Goal: Complete application form: Complete application form

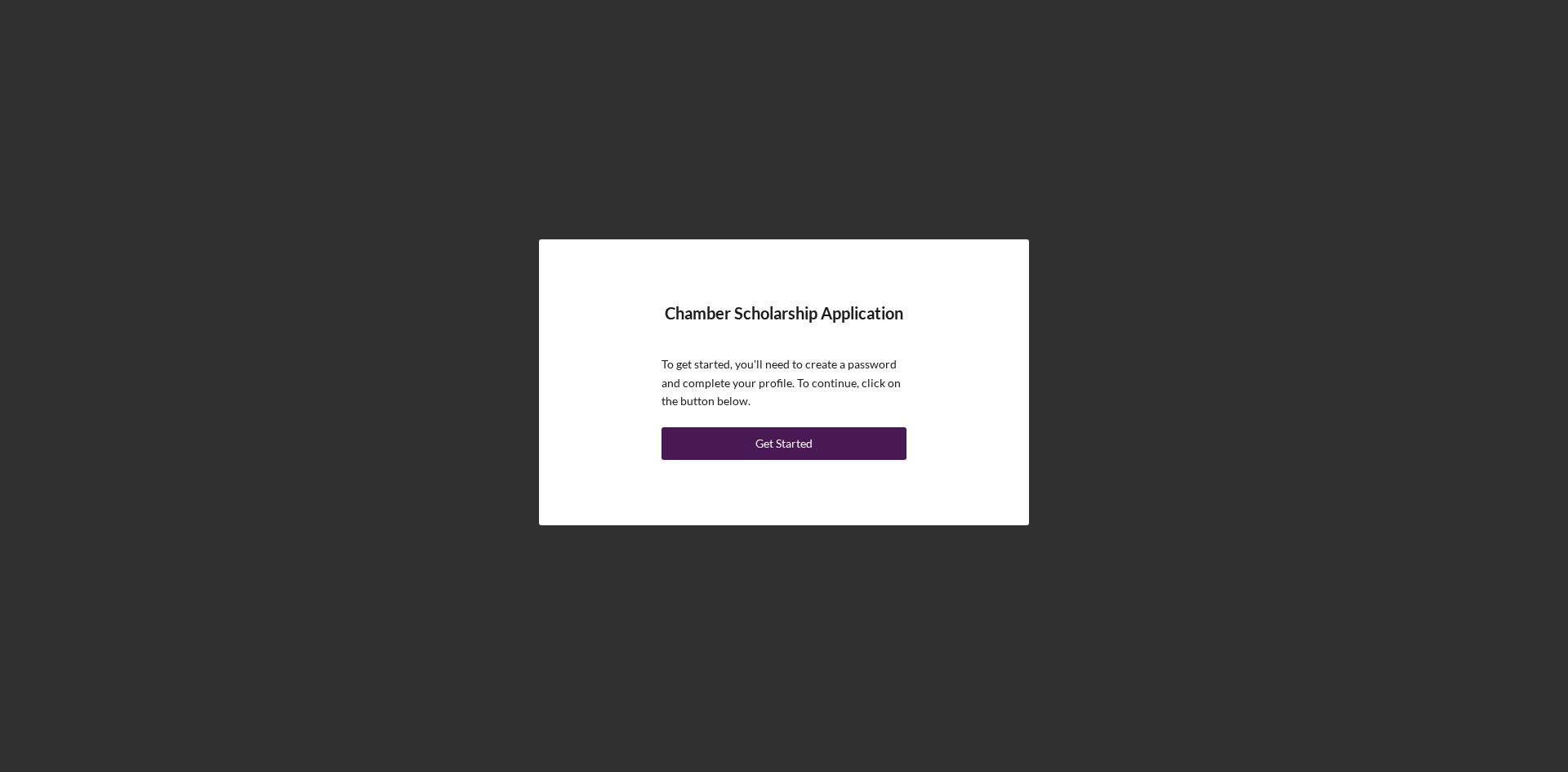
click at [871, 441] on button "Get Started" at bounding box center [784, 443] width 245 height 33
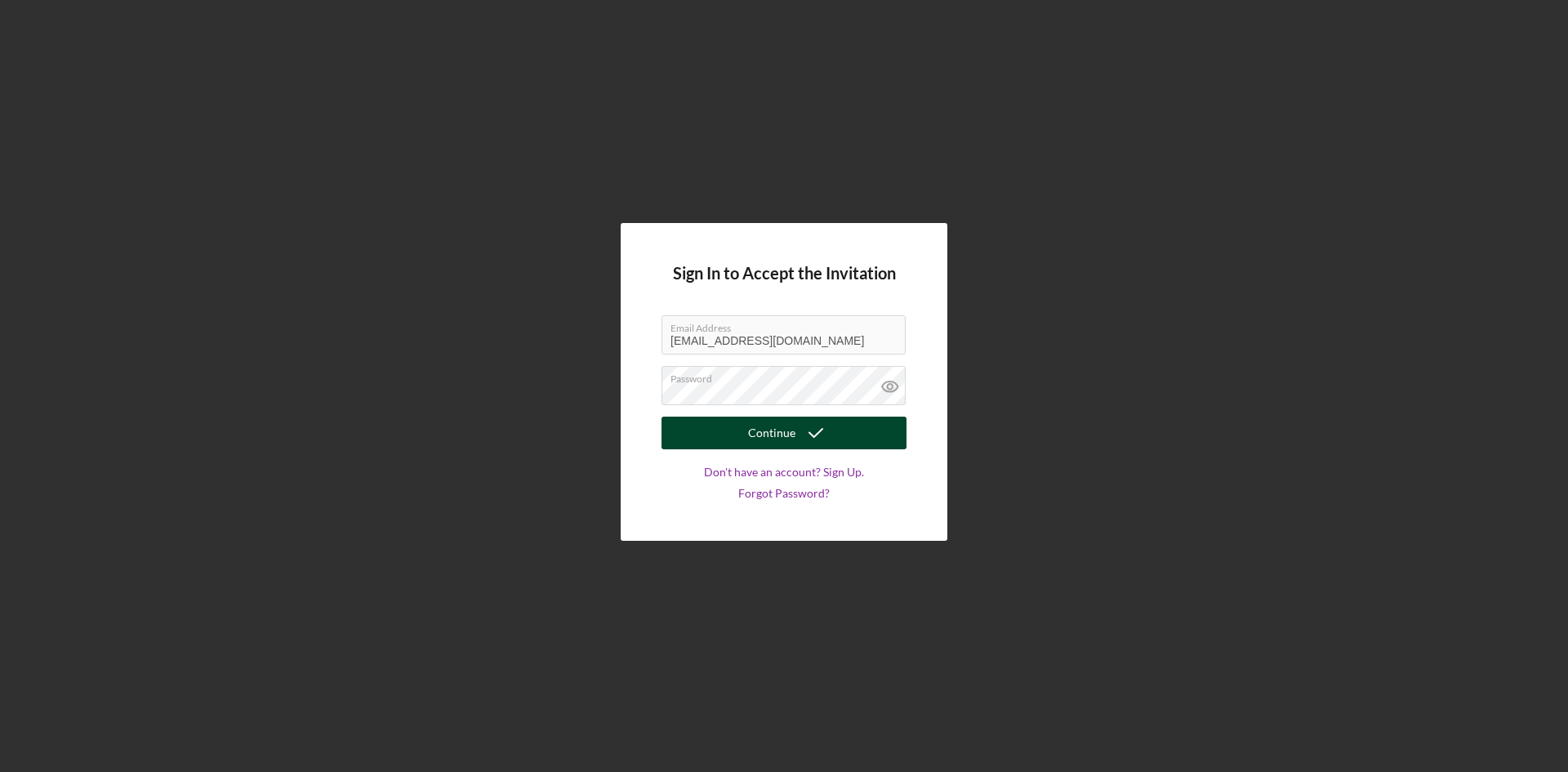
click at [728, 439] on button "Continue" at bounding box center [784, 433] width 245 height 33
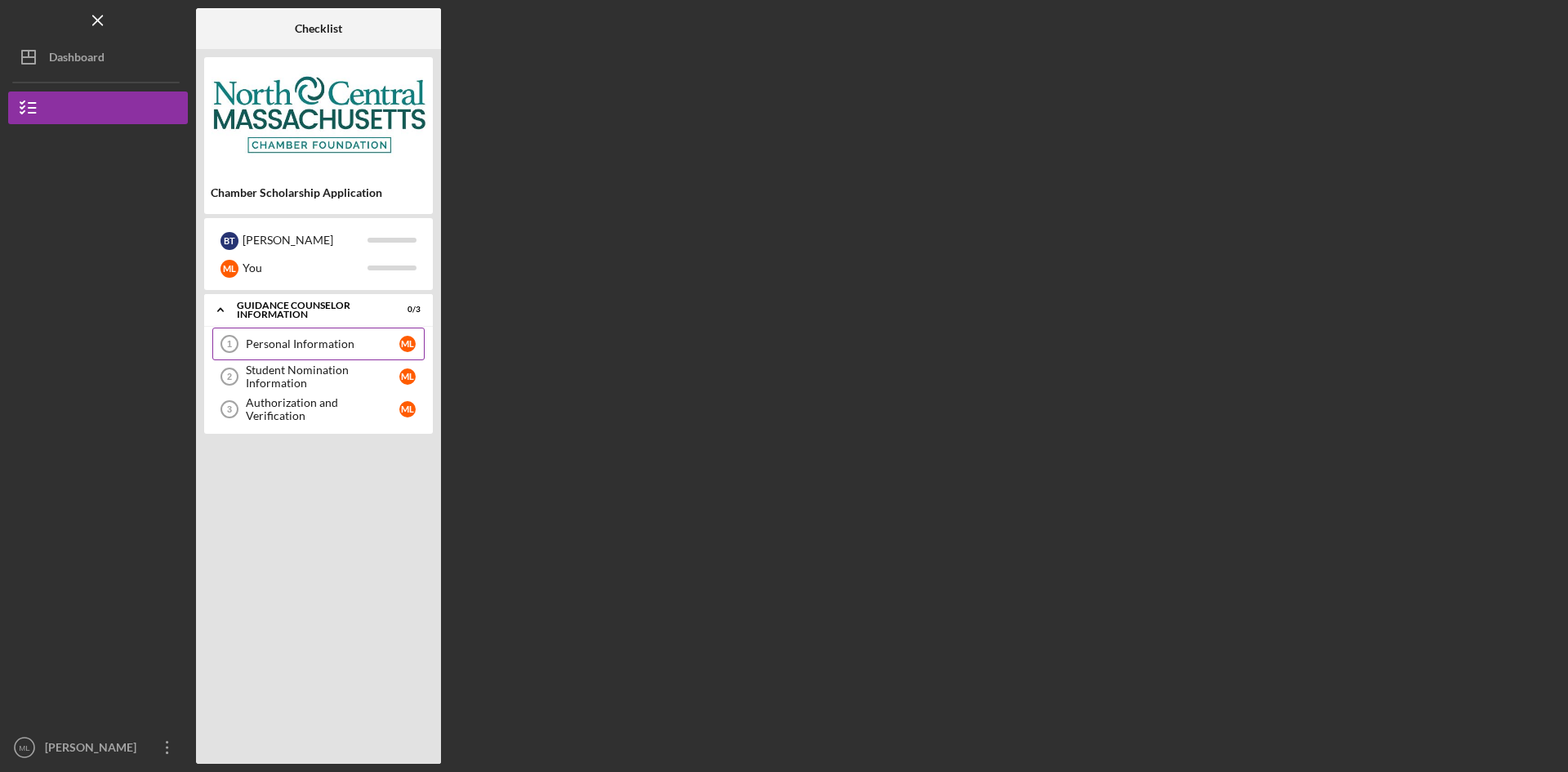
click at [323, 351] on link "Personal Information 1 Personal Information M L" at bounding box center [318, 344] width 213 height 33
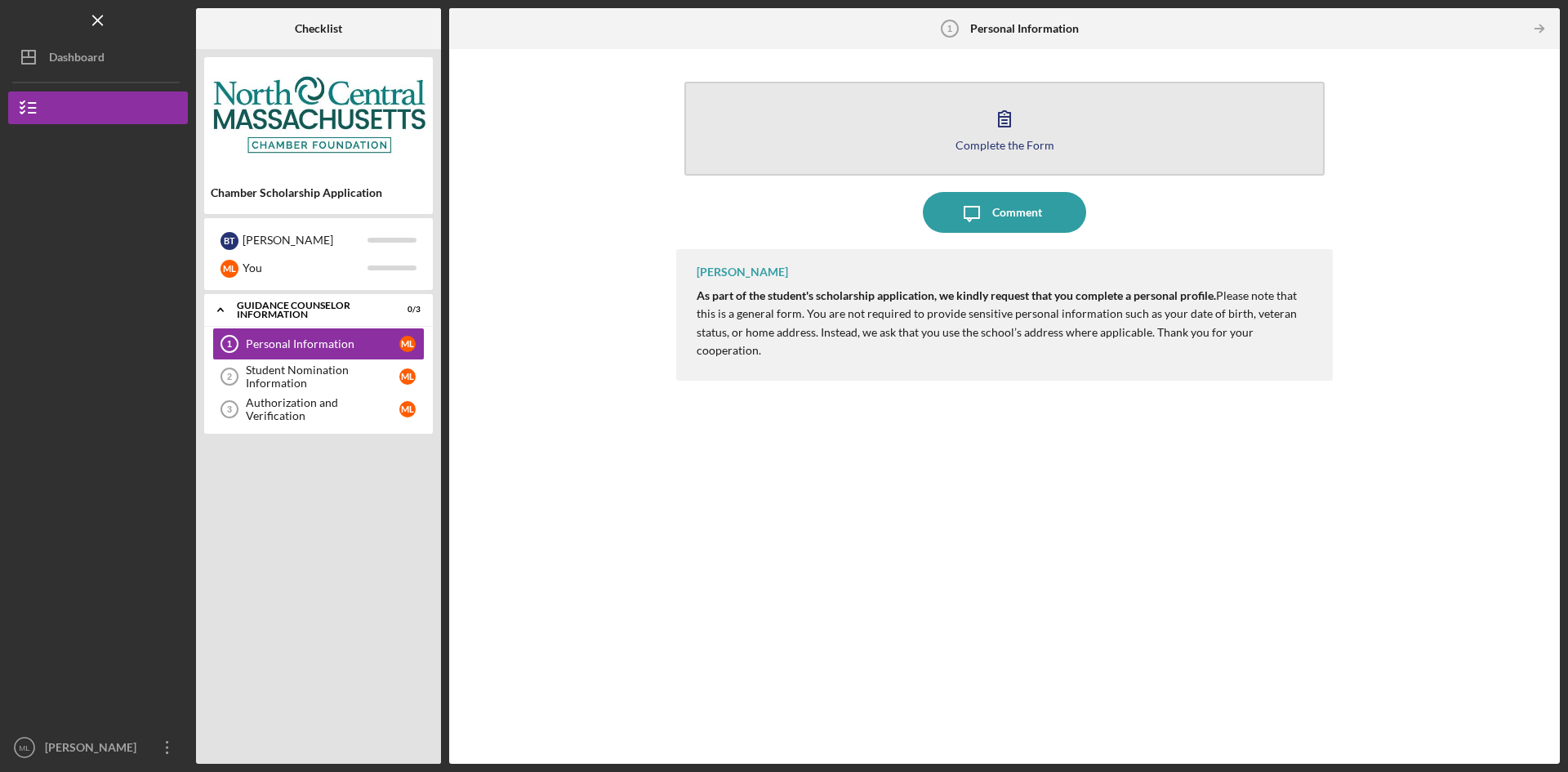
click at [1188, 121] on button "Complete the Form Form" at bounding box center [1005, 129] width 640 height 94
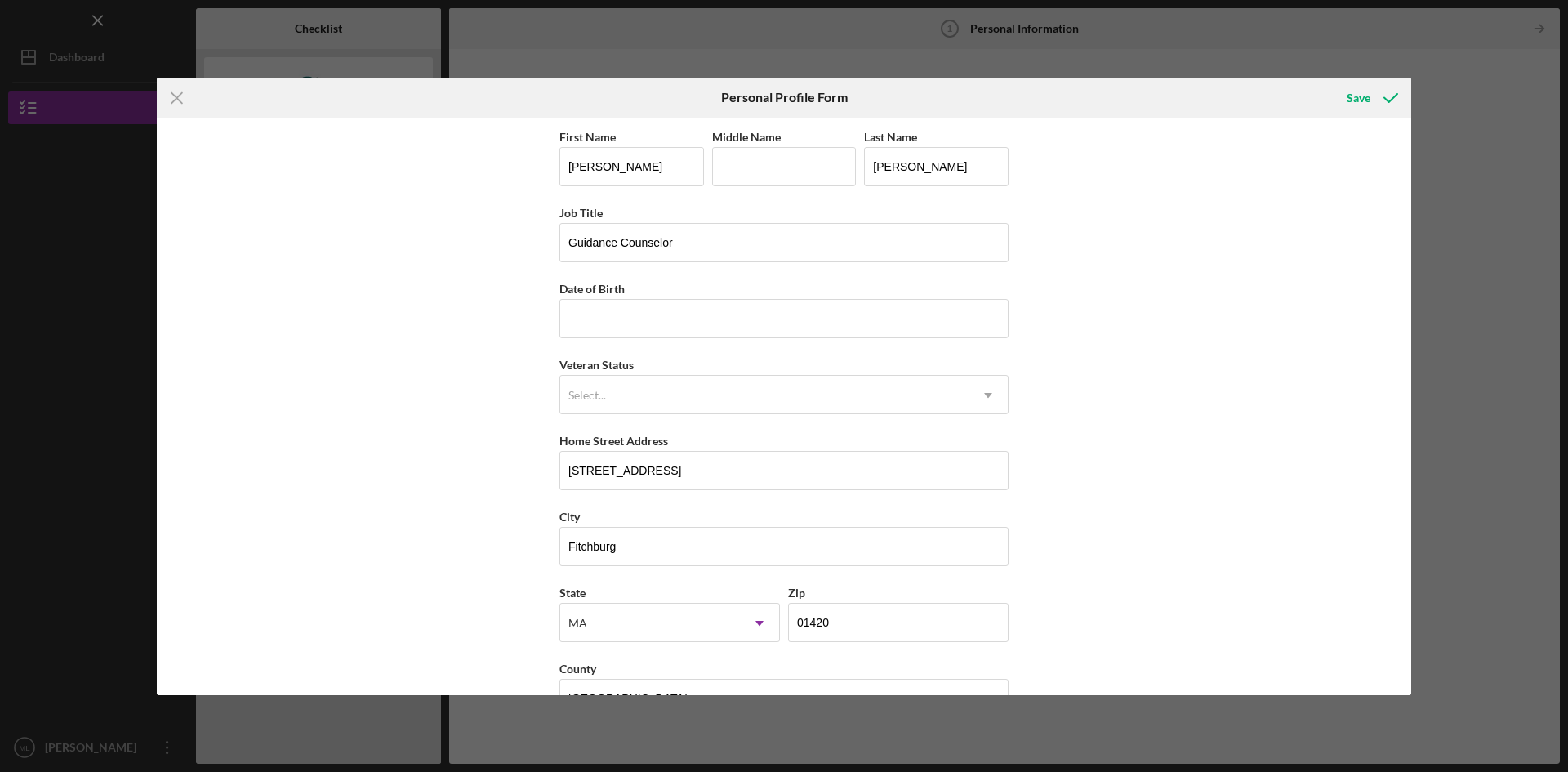
scroll to position [47, 0]
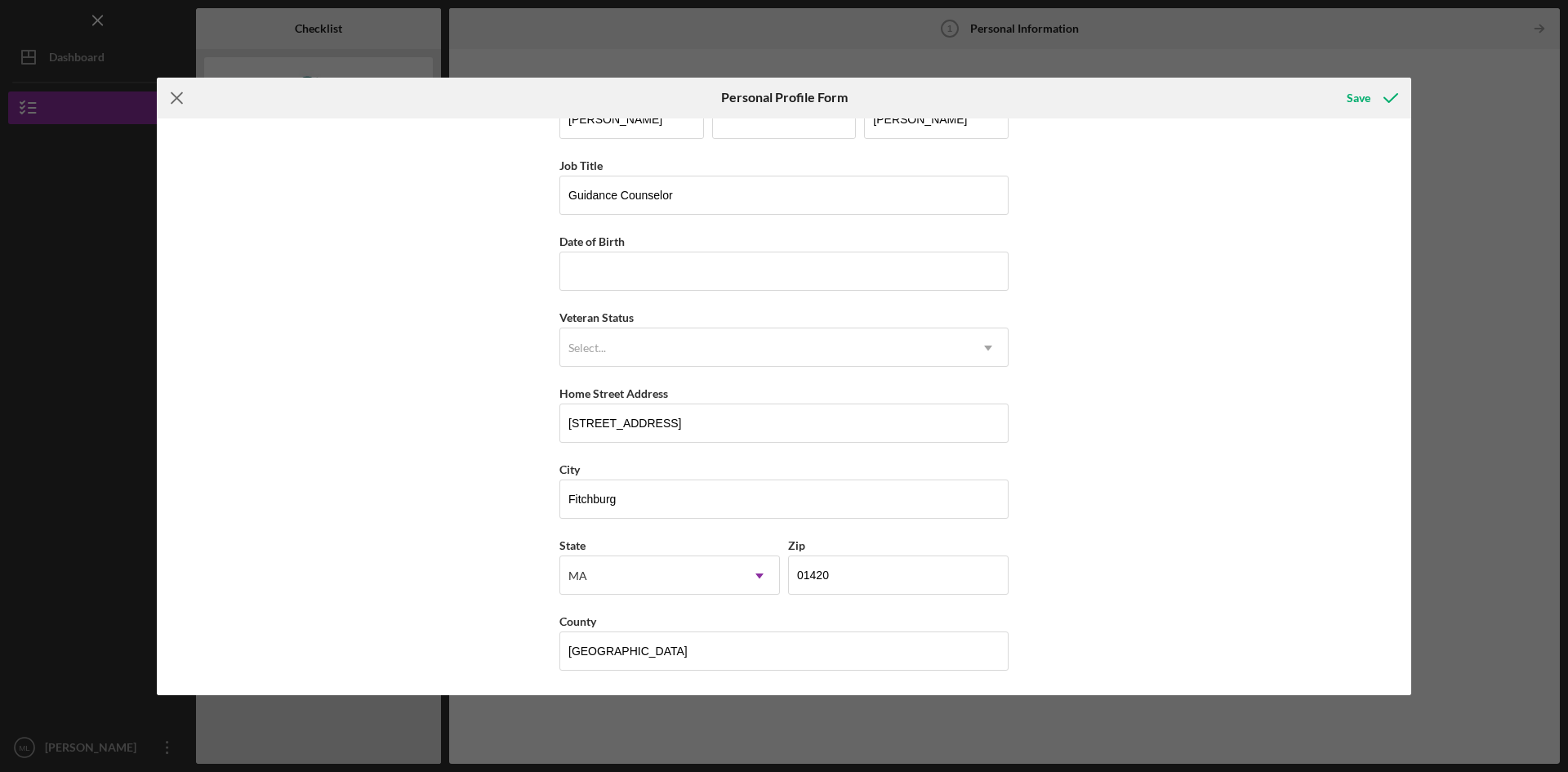
click at [181, 94] on line at bounding box center [176, 97] width 11 height 11
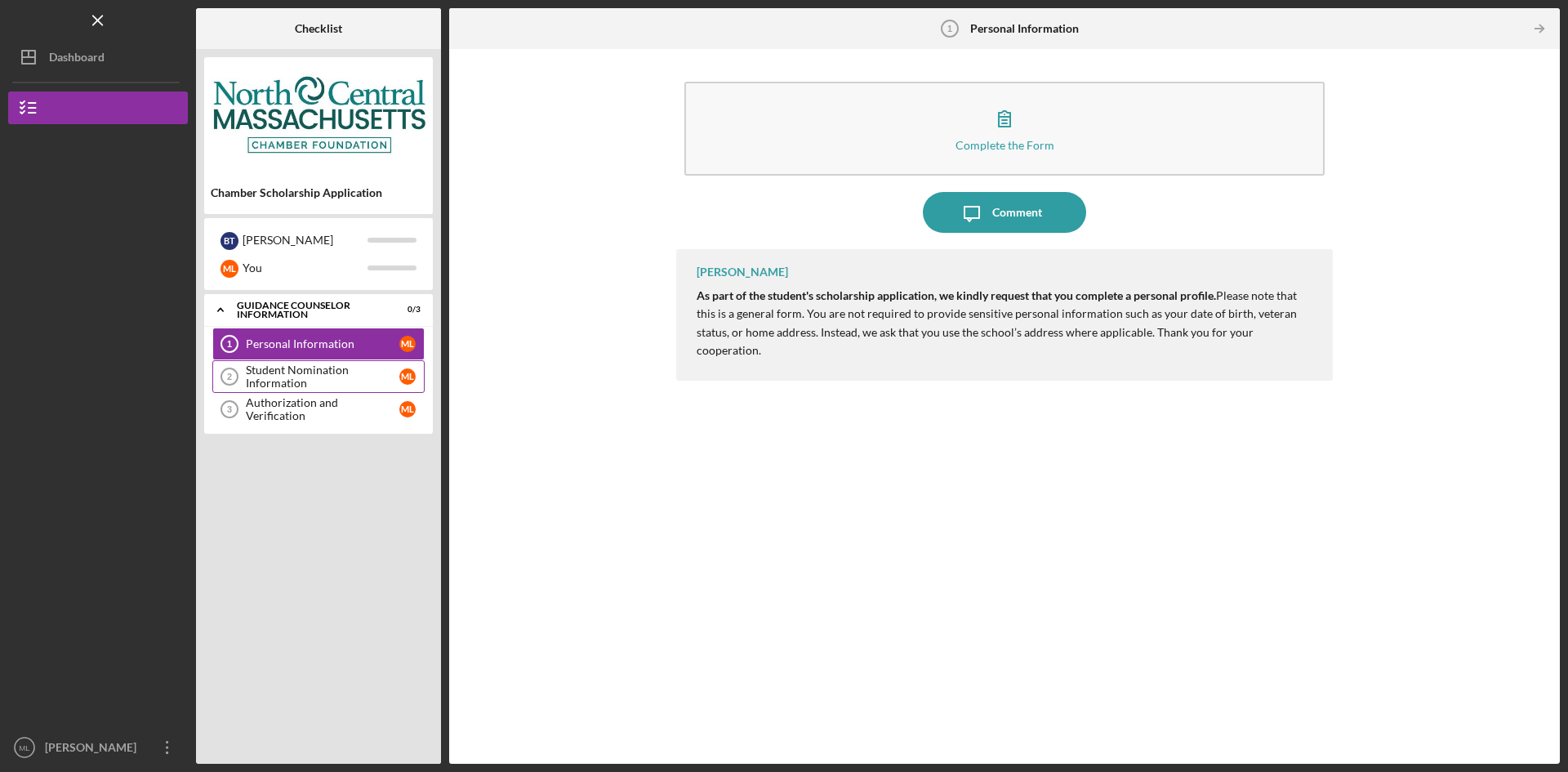
click at [348, 377] on div "Student Nomination Information" at bounding box center [323, 376] width 154 height 26
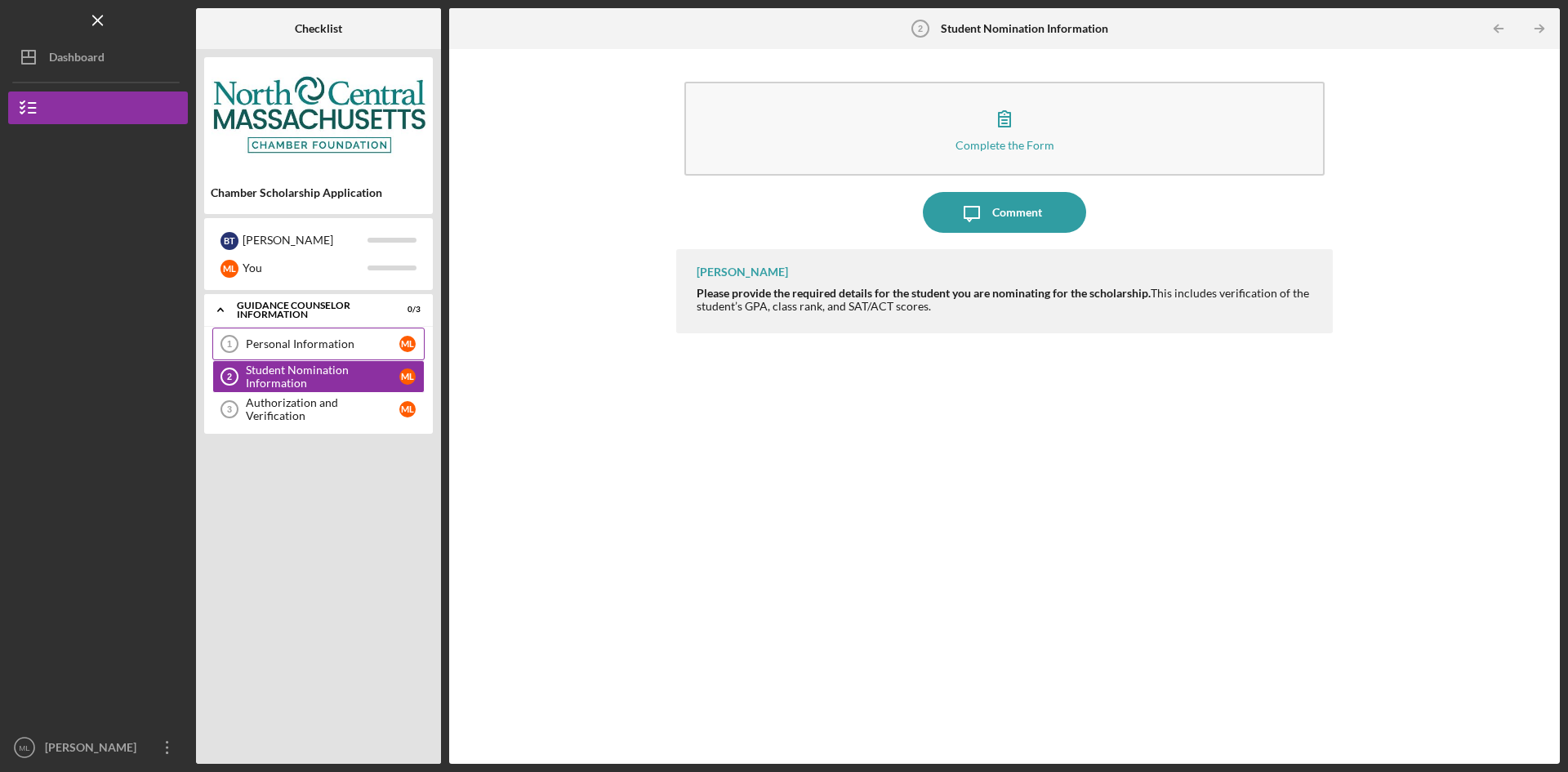
click at [295, 342] on div "Personal Information" at bounding box center [323, 344] width 154 height 13
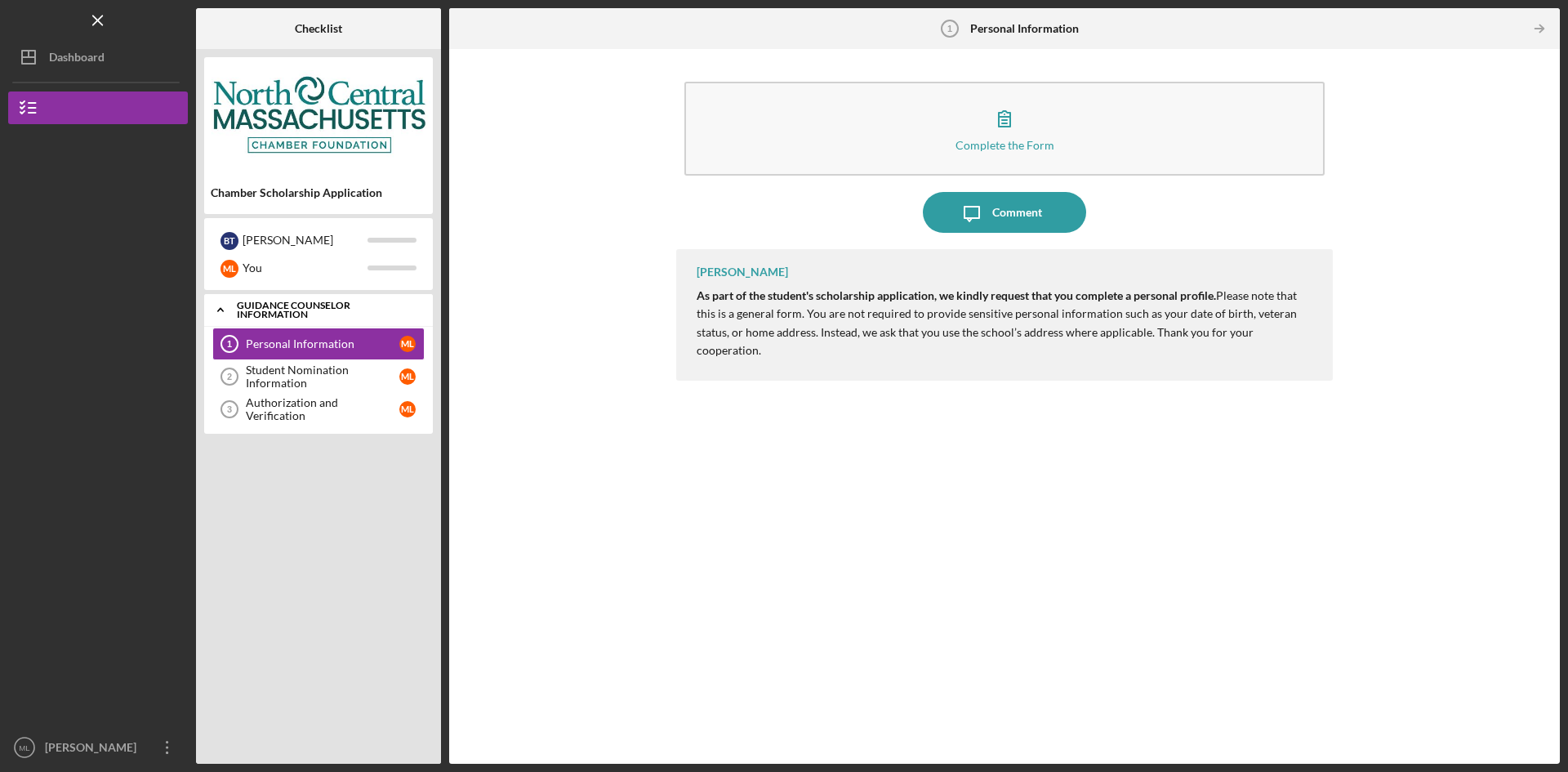
click at [306, 304] on div "Guidance Counselor Information" at bounding box center [324, 310] width 176 height 18
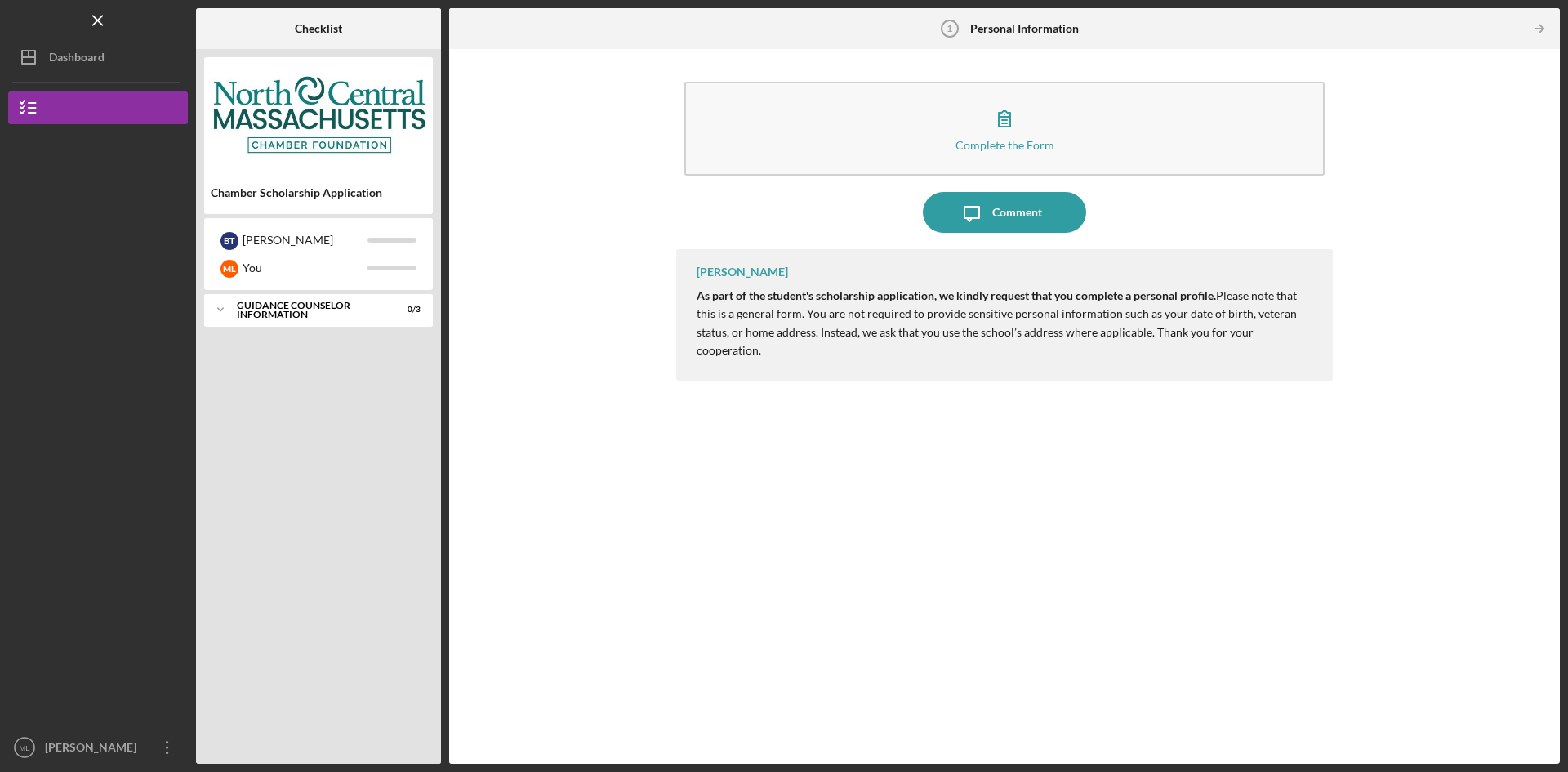
click at [307, 329] on div "Icon/Expander Guidance Counselor Information 0 / 3" at bounding box center [318, 524] width 229 height 461
click at [313, 312] on div "Guidance Counselor Information" at bounding box center [324, 310] width 176 height 18
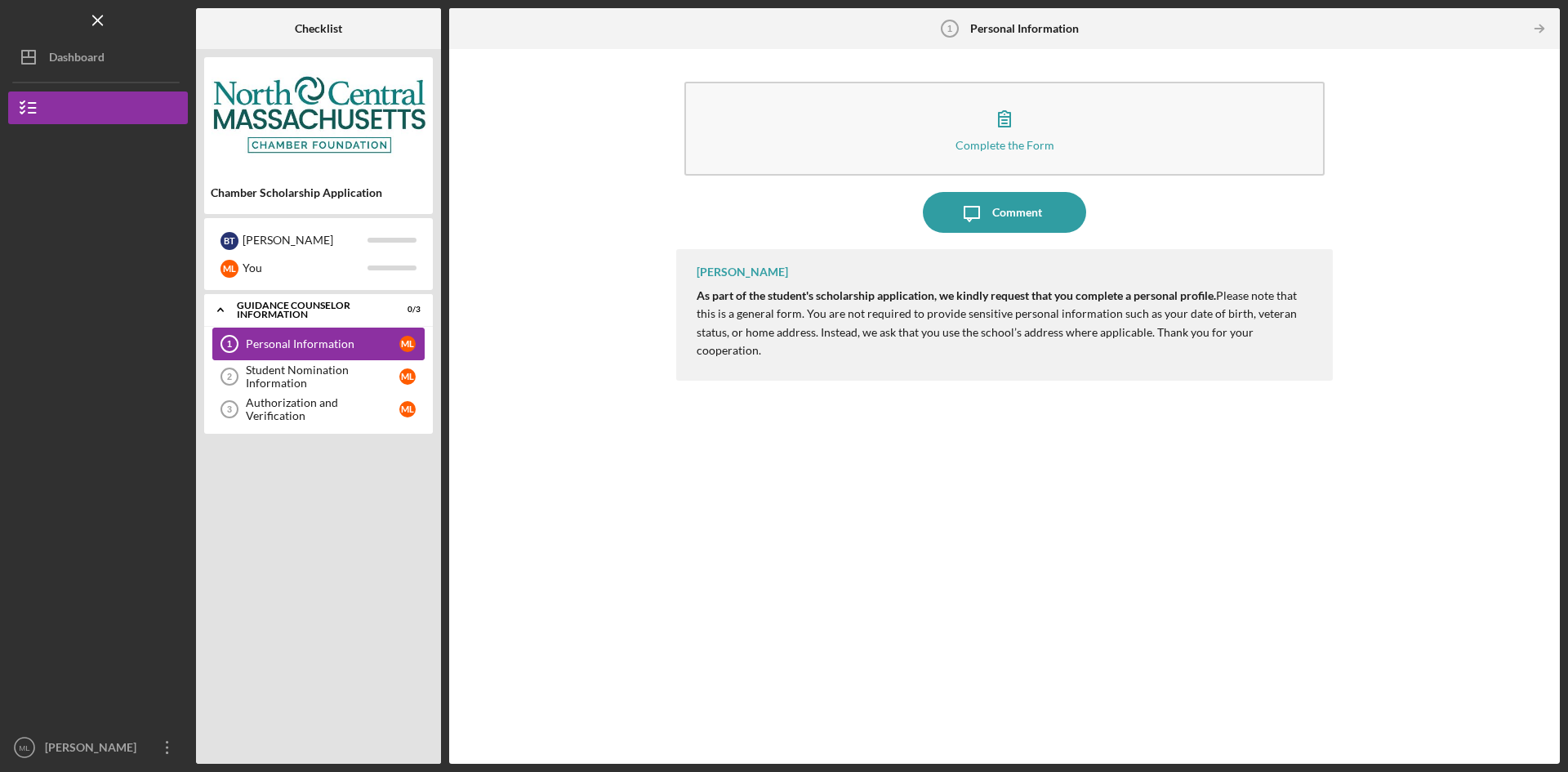
click at [313, 351] on link "Personal Information 1 Personal Information M L" at bounding box center [318, 344] width 213 height 33
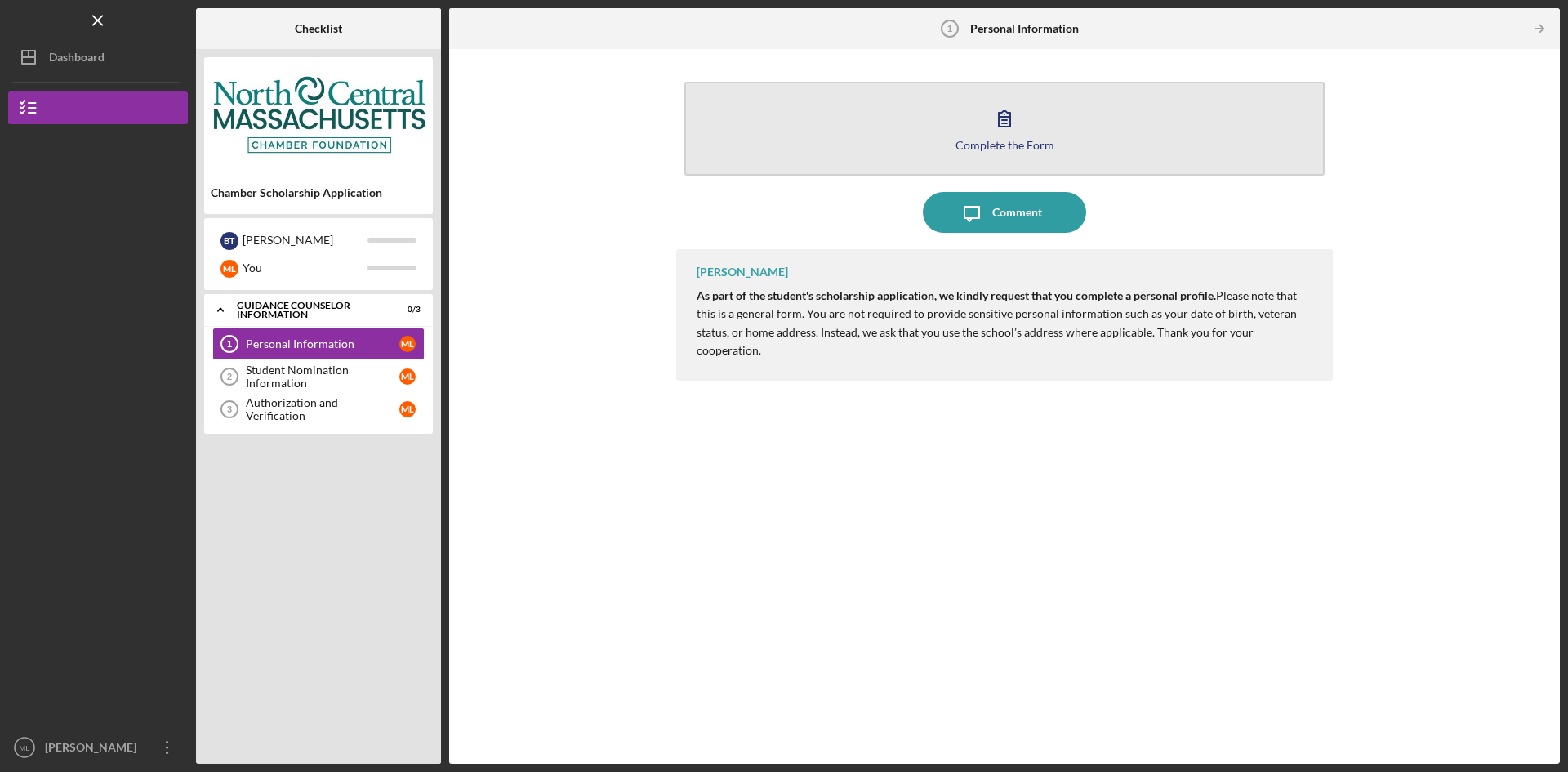
click at [1059, 144] on button "Complete the Form Form" at bounding box center [1005, 129] width 640 height 94
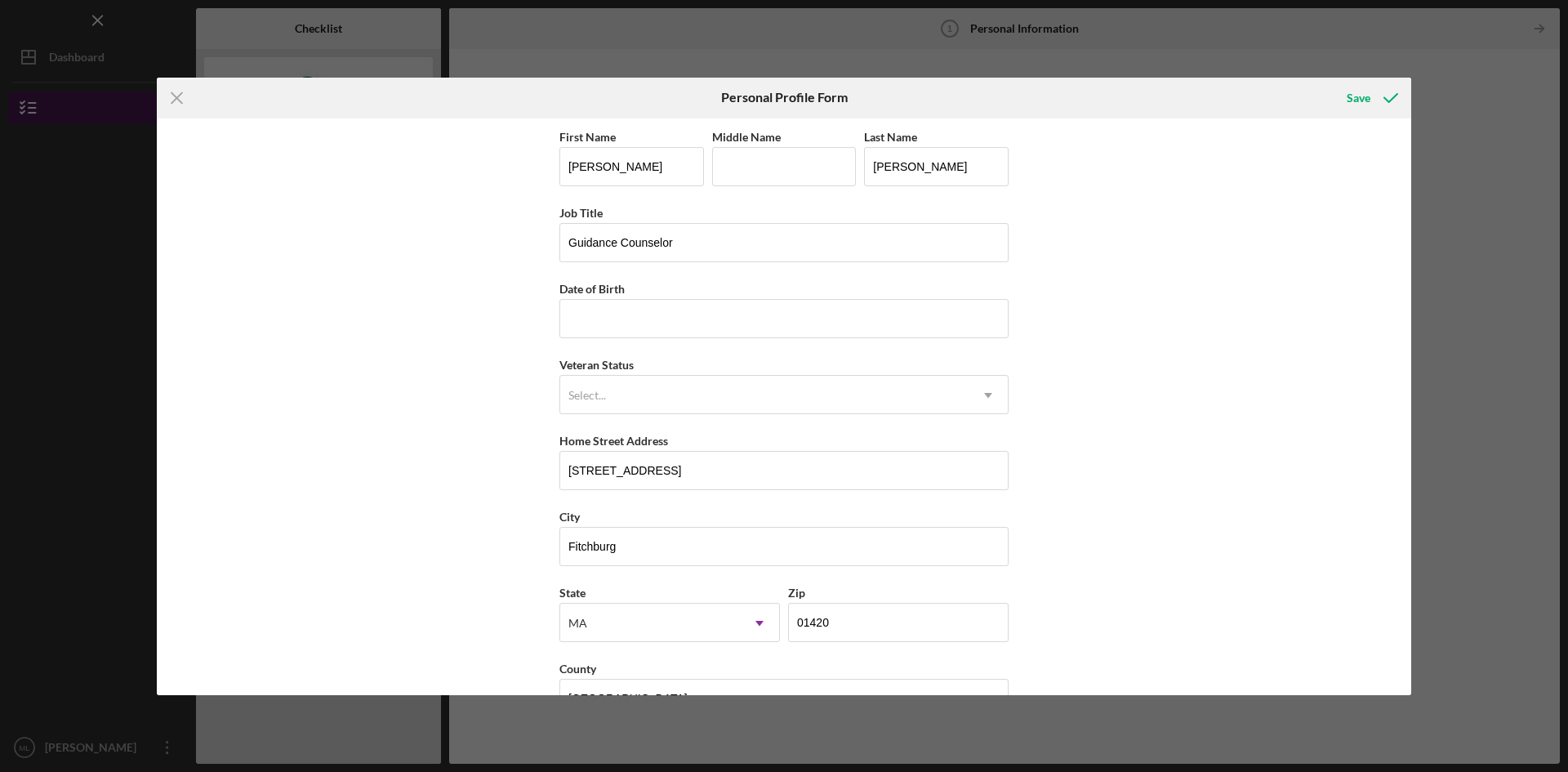
click at [181, 104] on icon "Icon/Menu Close" at bounding box center [177, 97] width 41 height 41
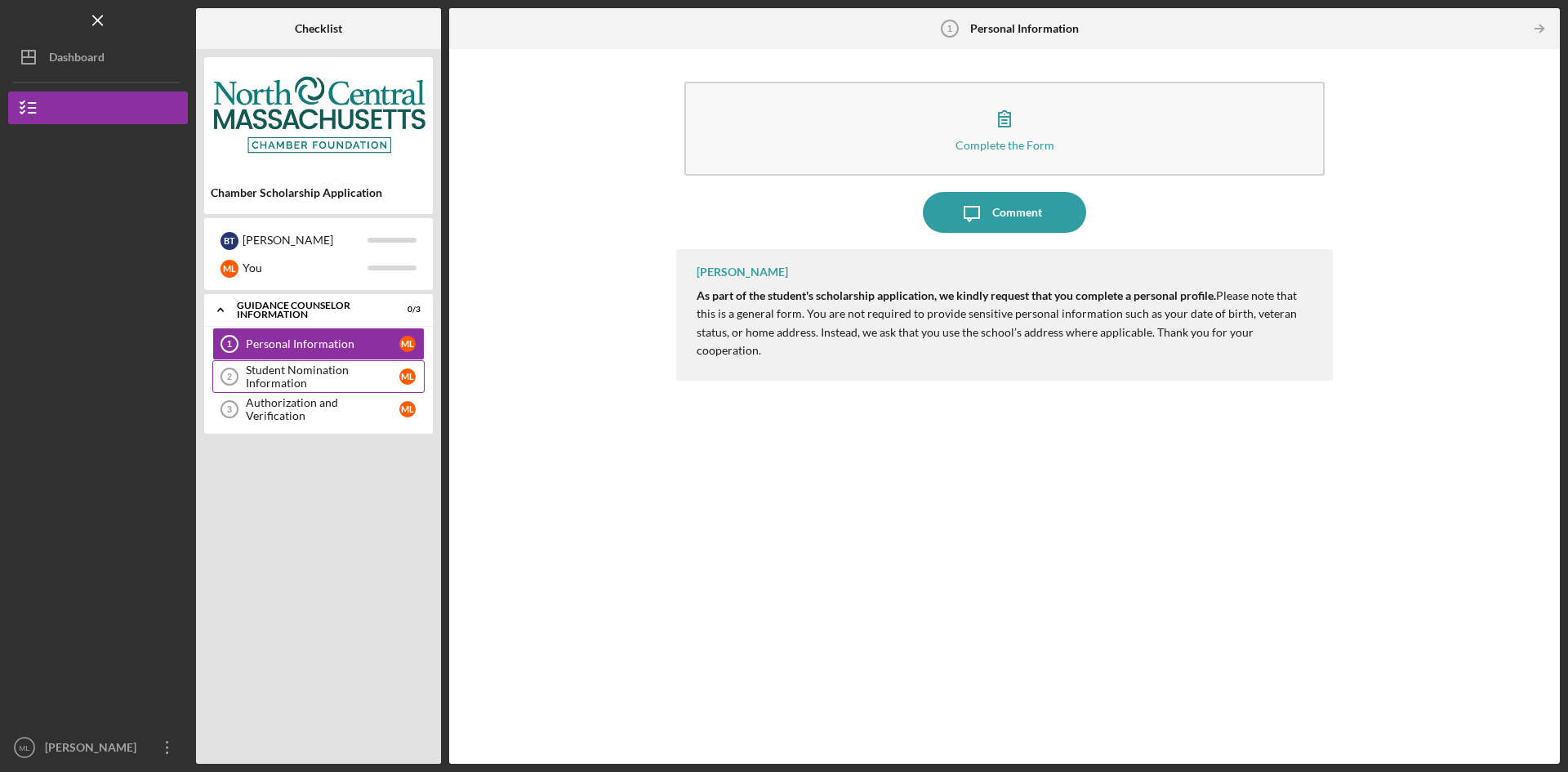
click at [327, 365] on div "Student Nomination Information" at bounding box center [323, 376] width 154 height 26
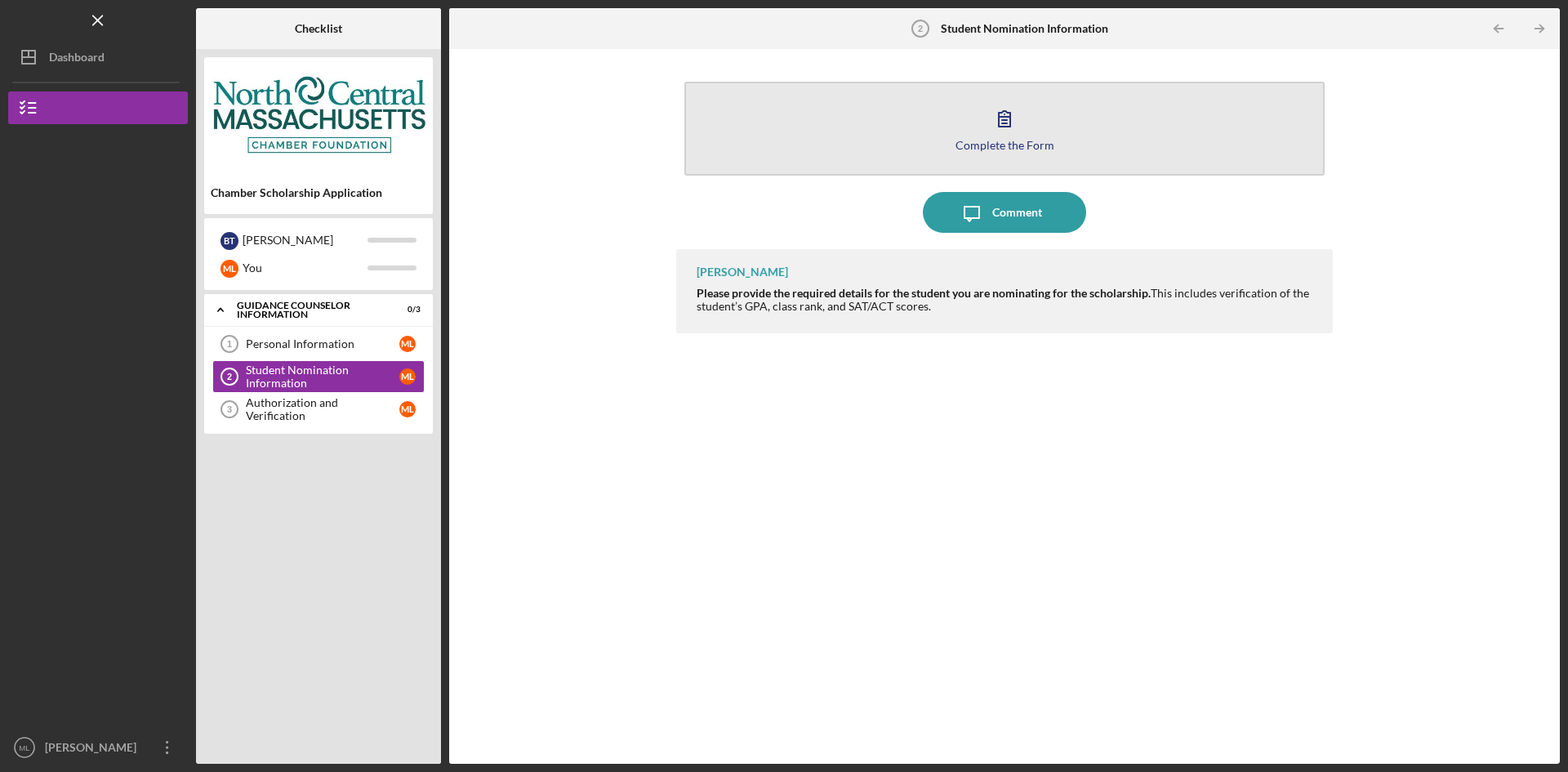
click at [1068, 132] on button "Complete the Form Form" at bounding box center [1005, 129] width 640 height 94
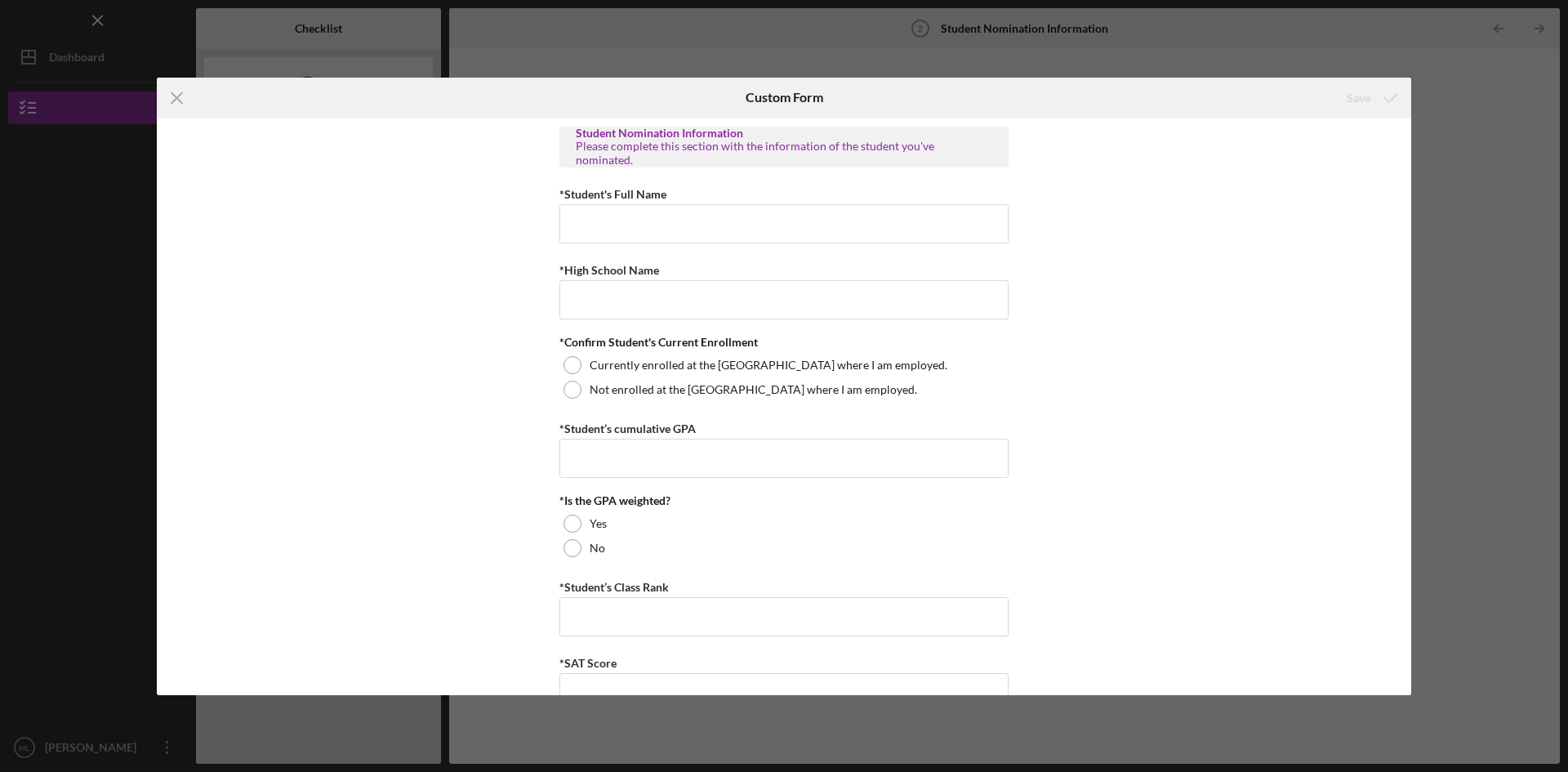
drag, startPoint x: 187, startPoint y: 95, endPoint x: 229, endPoint y: 99, distance: 42.2
click at [187, 95] on icon "Icon/Menu Close" at bounding box center [177, 97] width 41 height 41
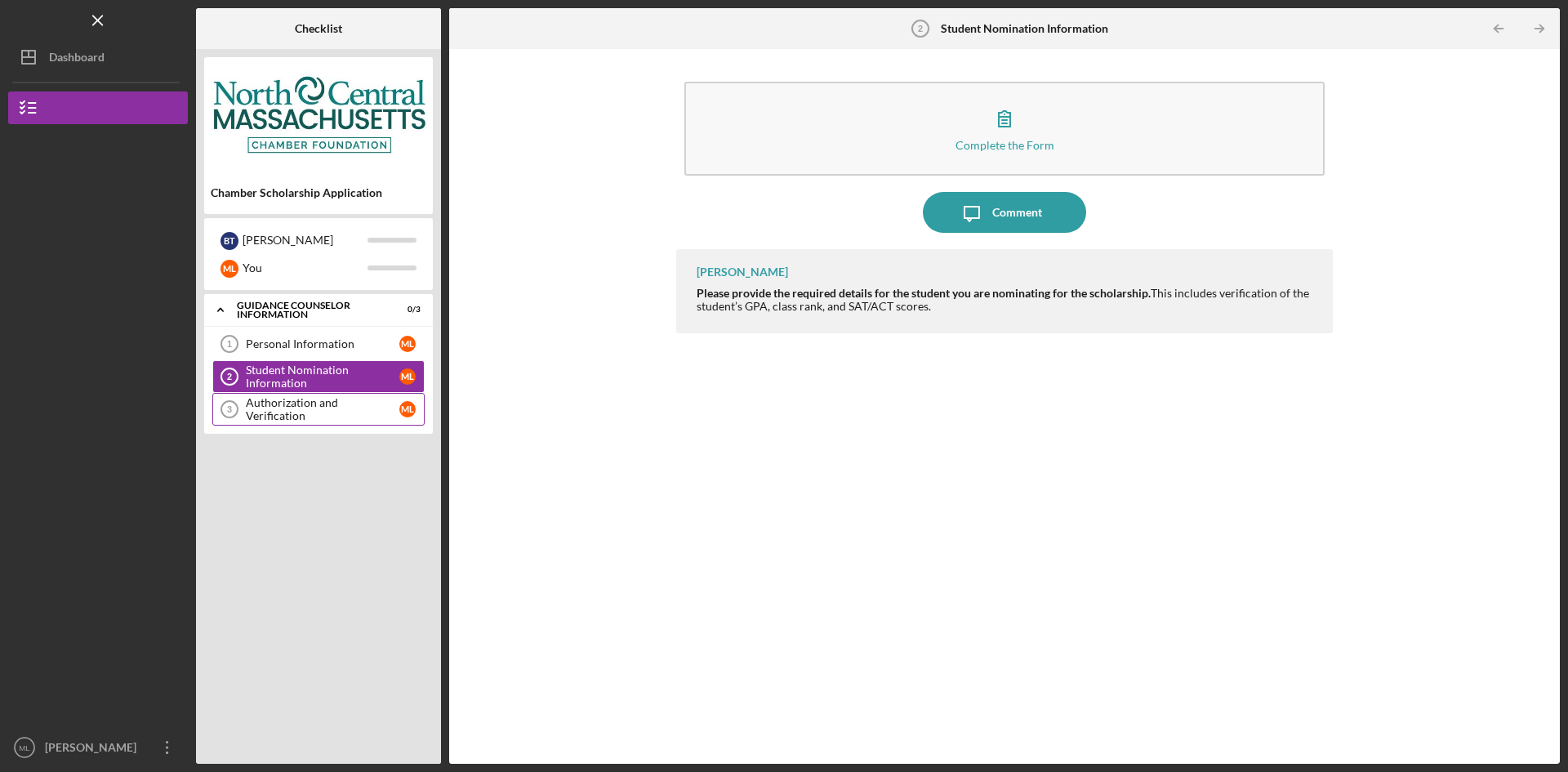
click at [371, 410] on div "Authorization and Verification" at bounding box center [323, 408] width 154 height 26
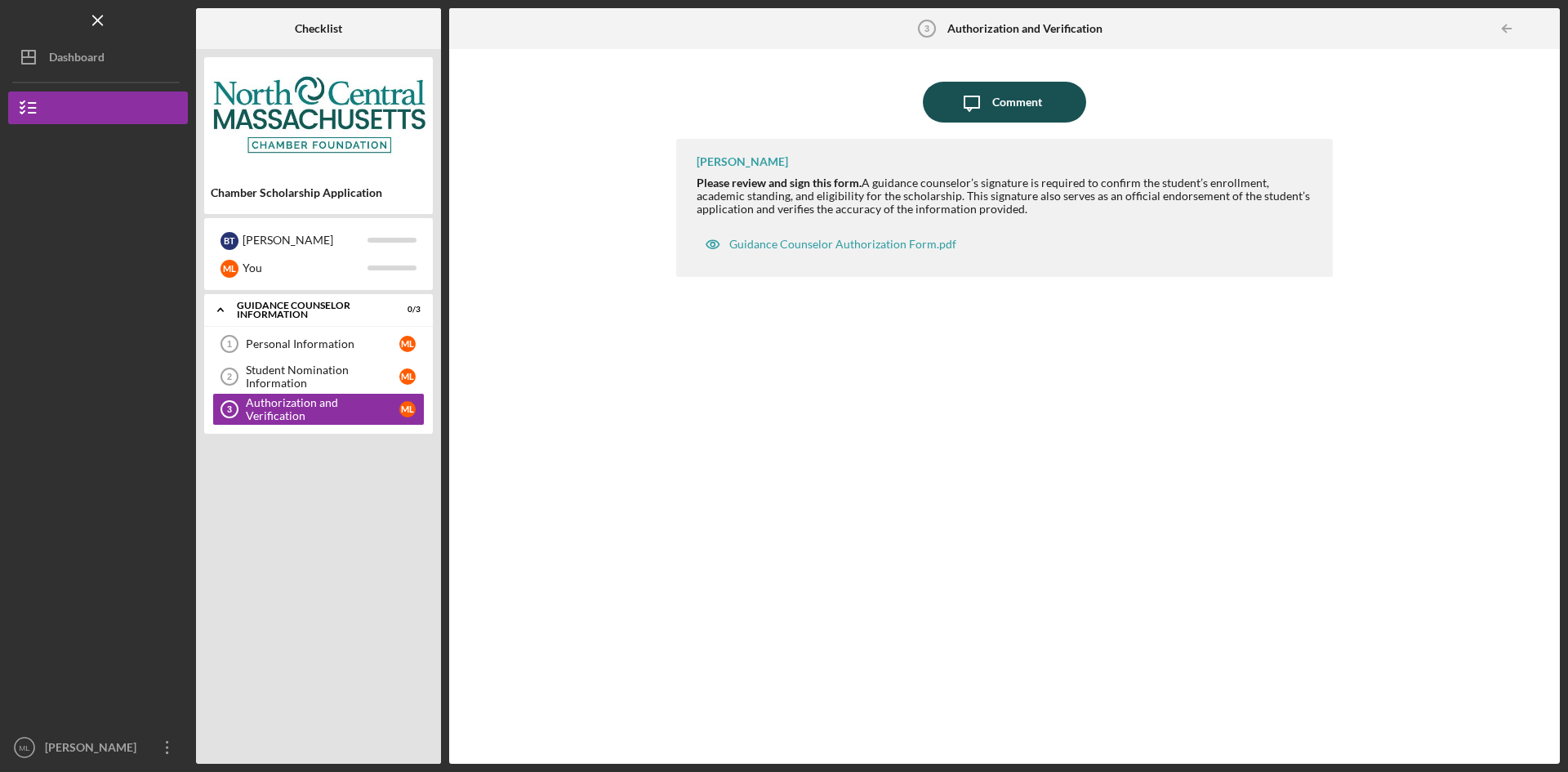
click at [1033, 110] on div "Comment" at bounding box center [1017, 102] width 50 height 41
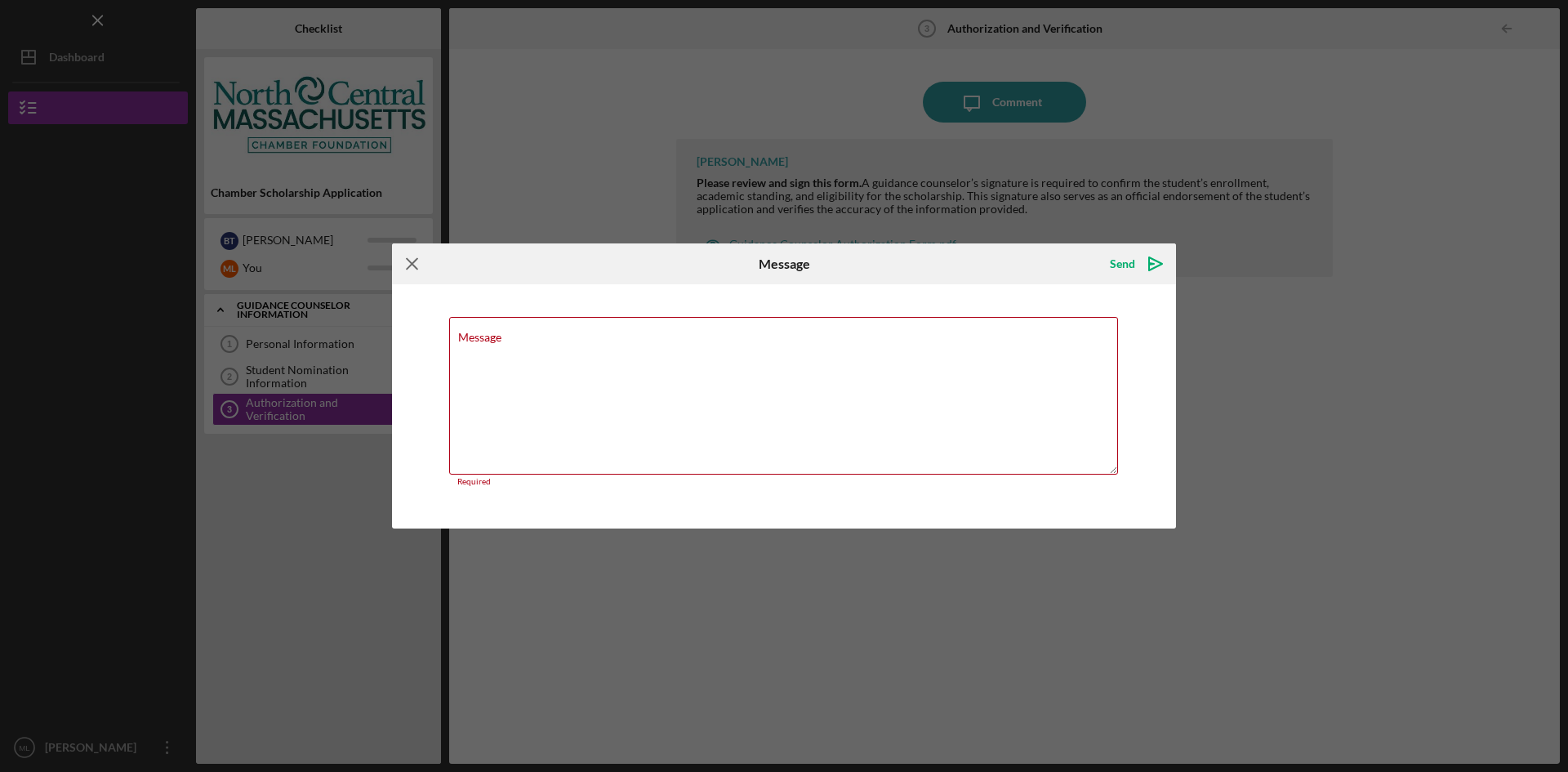
click at [409, 273] on icon "Icon/Menu Close" at bounding box center [413, 264] width 41 height 41
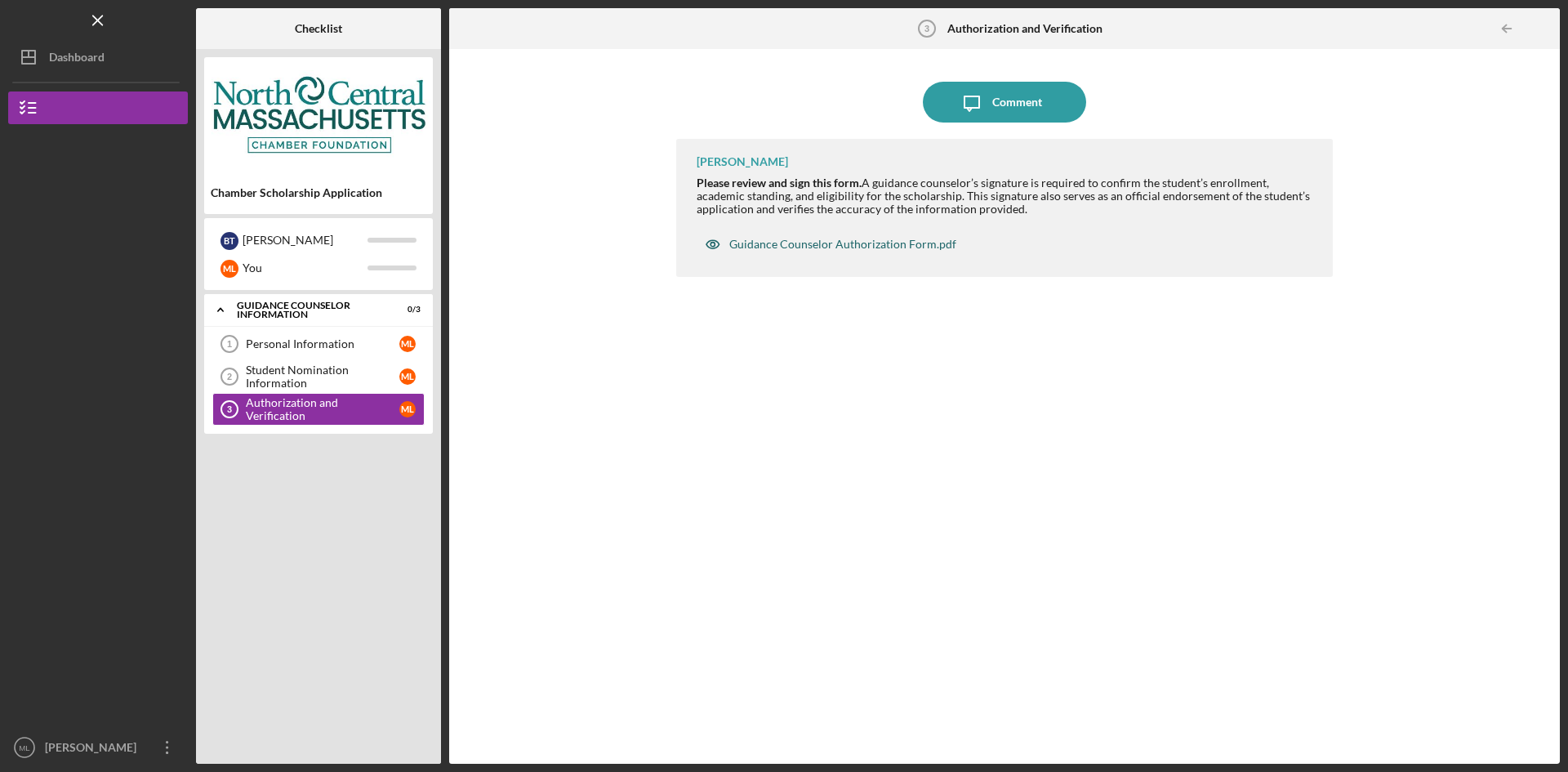
click at [876, 241] on div "Guidance Counselor Authorization Form.pdf" at bounding box center [843, 244] width 227 height 13
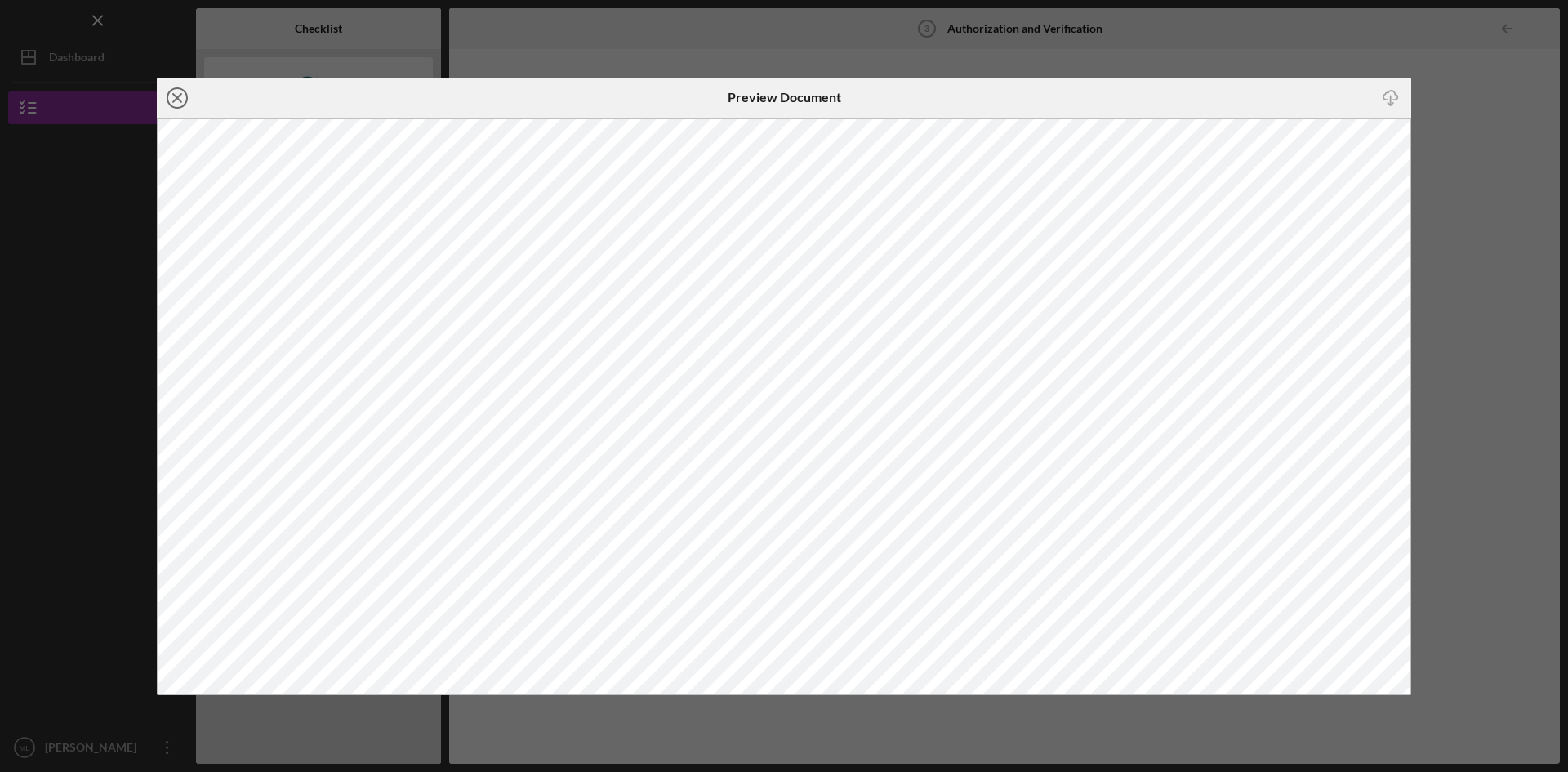
click at [182, 96] on icon "Icon/Close" at bounding box center [177, 97] width 41 height 41
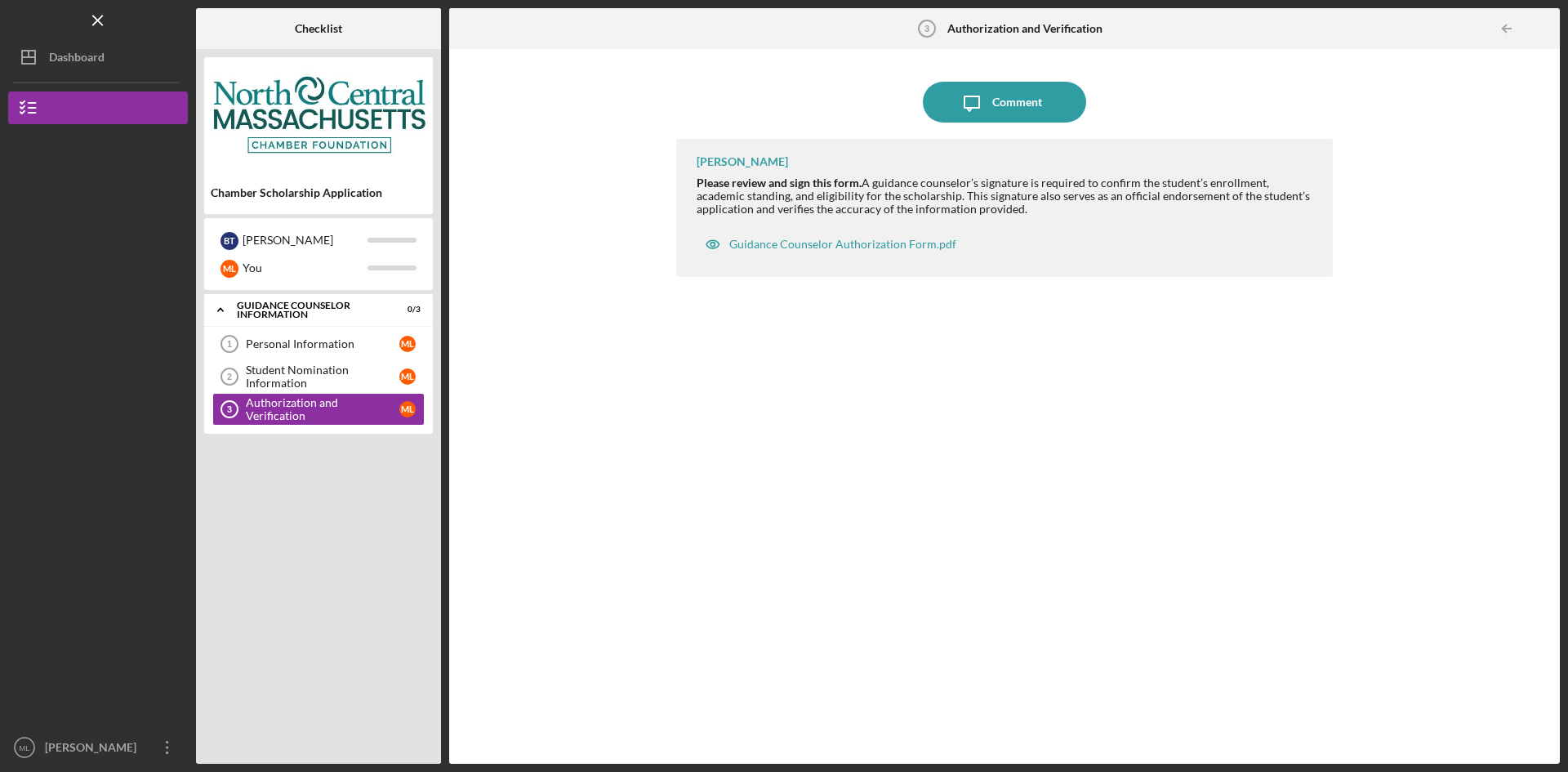
click at [926, 441] on div "Bea Lee Please review and sign this form. A guidance counselor’s signature is r…" at bounding box center [1005, 439] width 657 height 600
click at [312, 344] on div "Personal Information" at bounding box center [323, 344] width 154 height 13
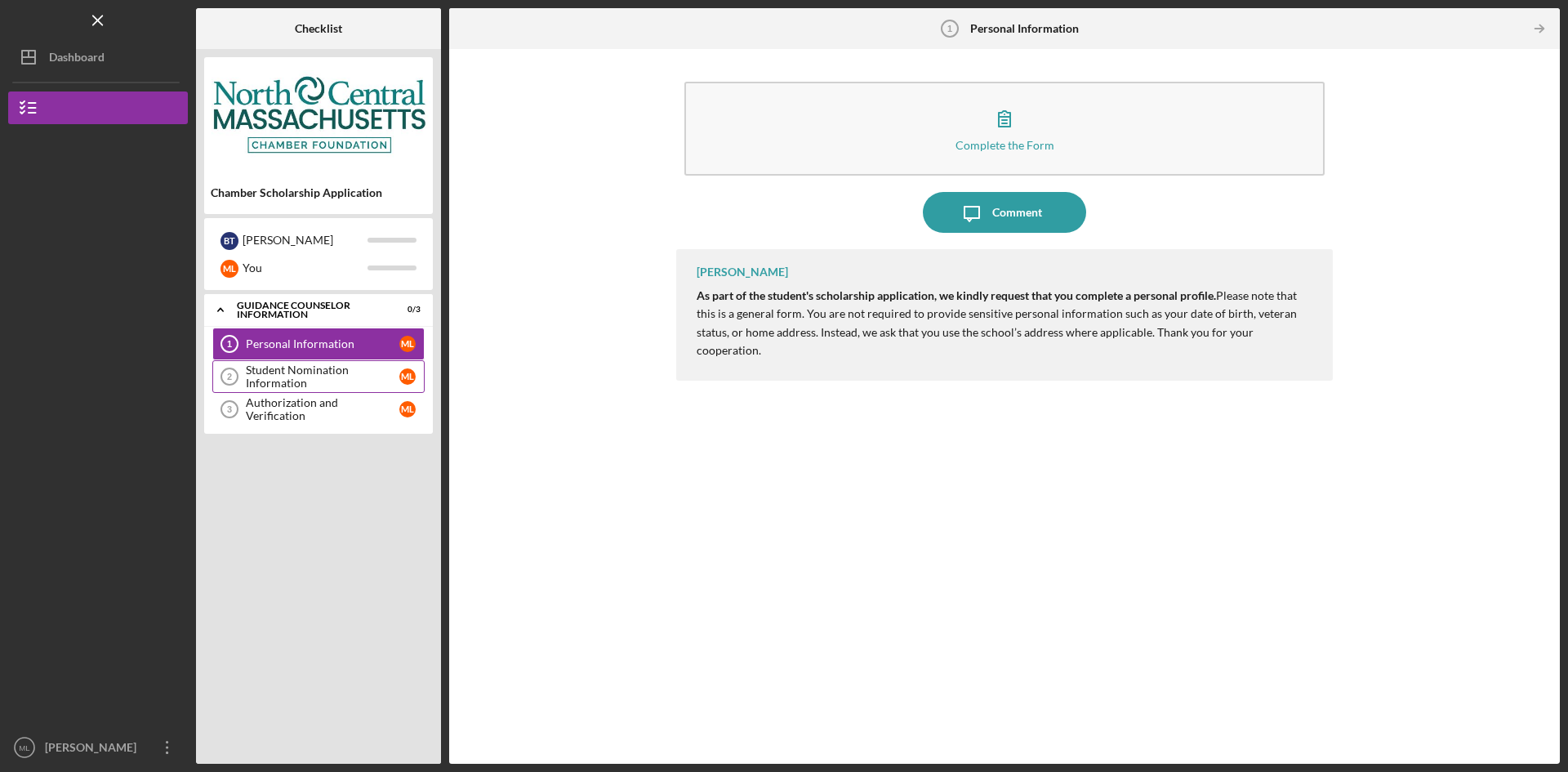
click at [299, 380] on div "Student Nomination Information" at bounding box center [323, 376] width 154 height 26
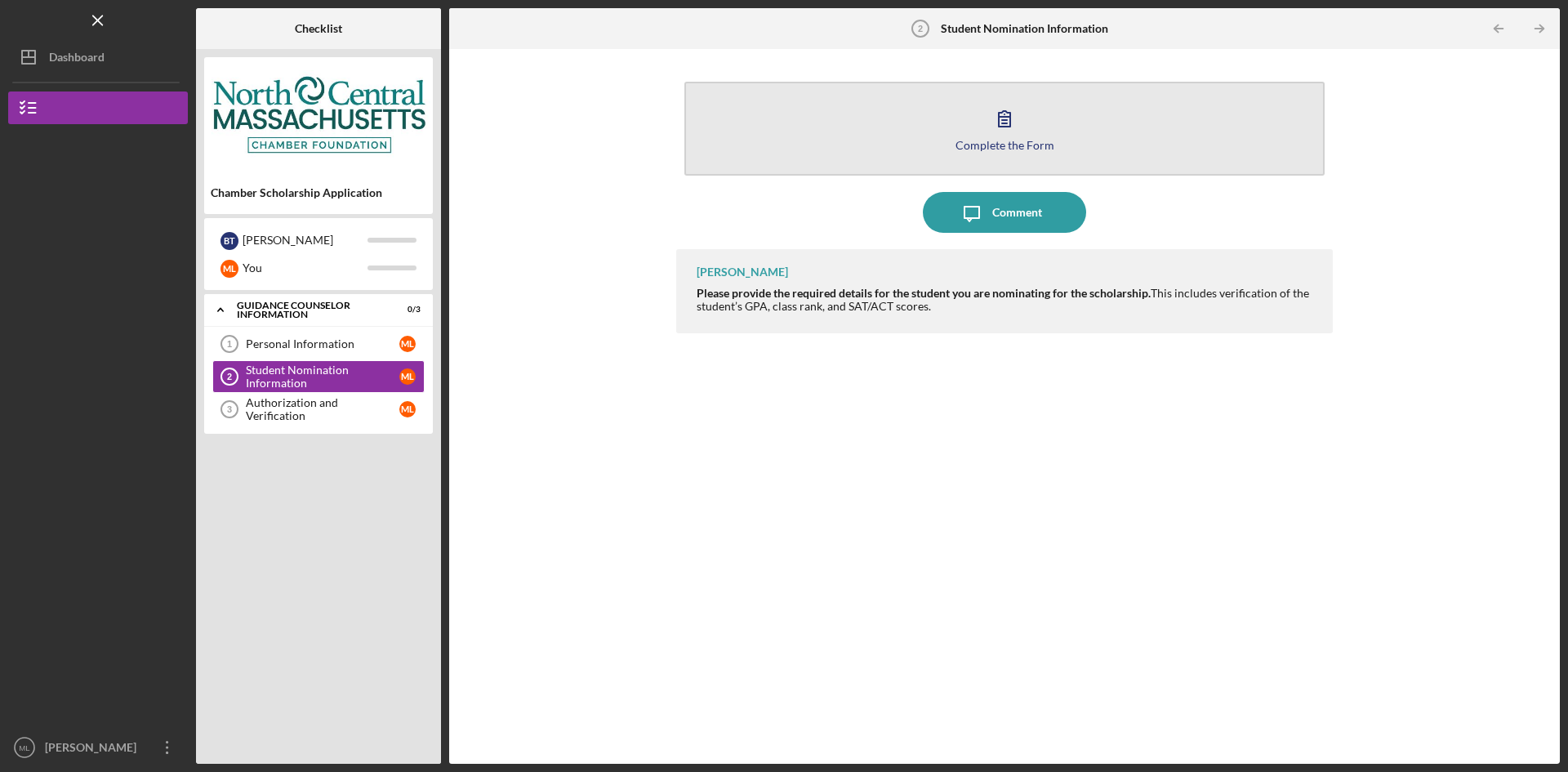
click at [885, 155] on button "Complete the Form Form" at bounding box center [1005, 129] width 640 height 94
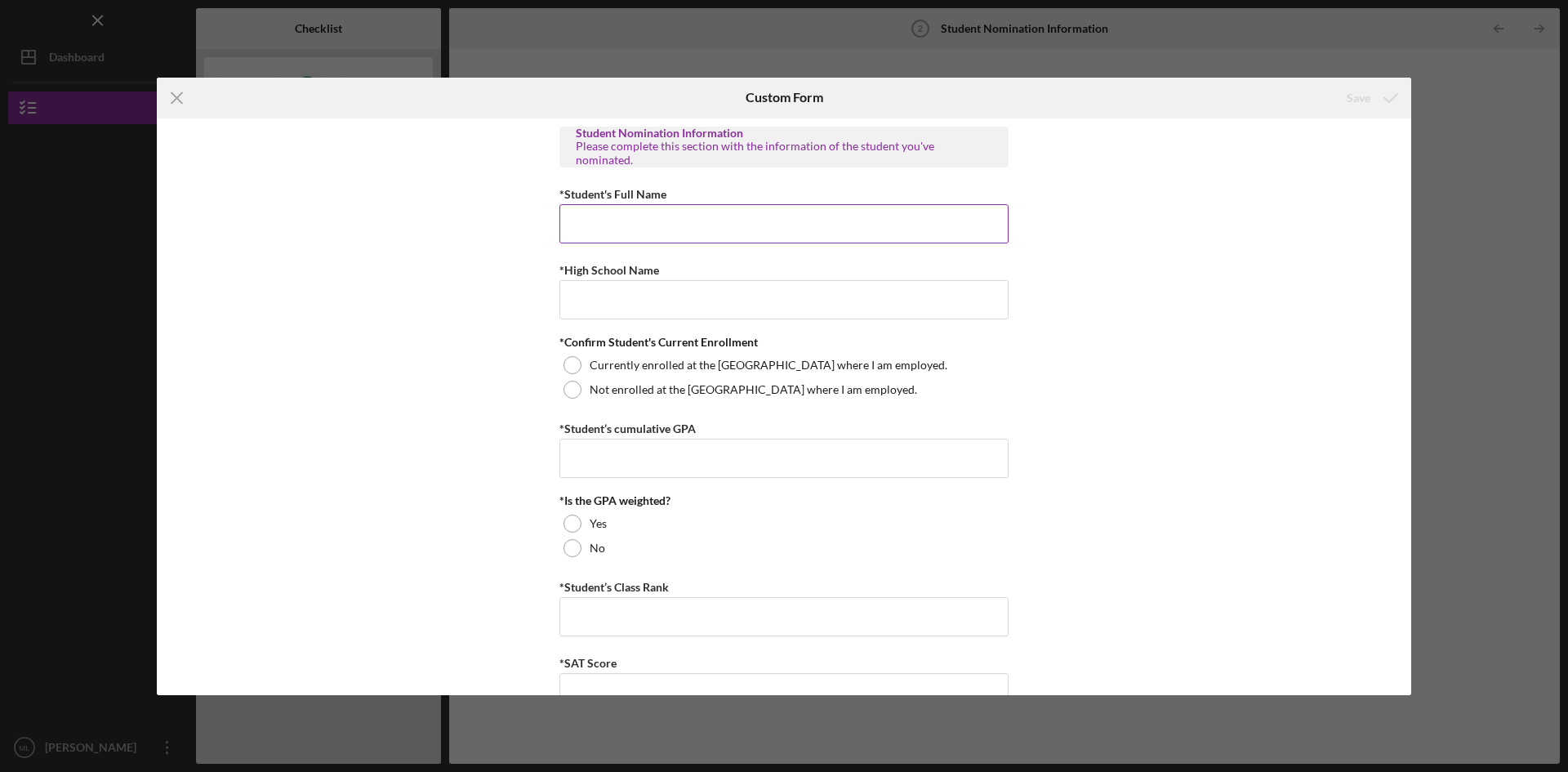
click at [684, 227] on input "*Student's Full Name" at bounding box center [784, 223] width 450 height 39
type input "Beatrice Thompson"
type input "D"
type input "F"
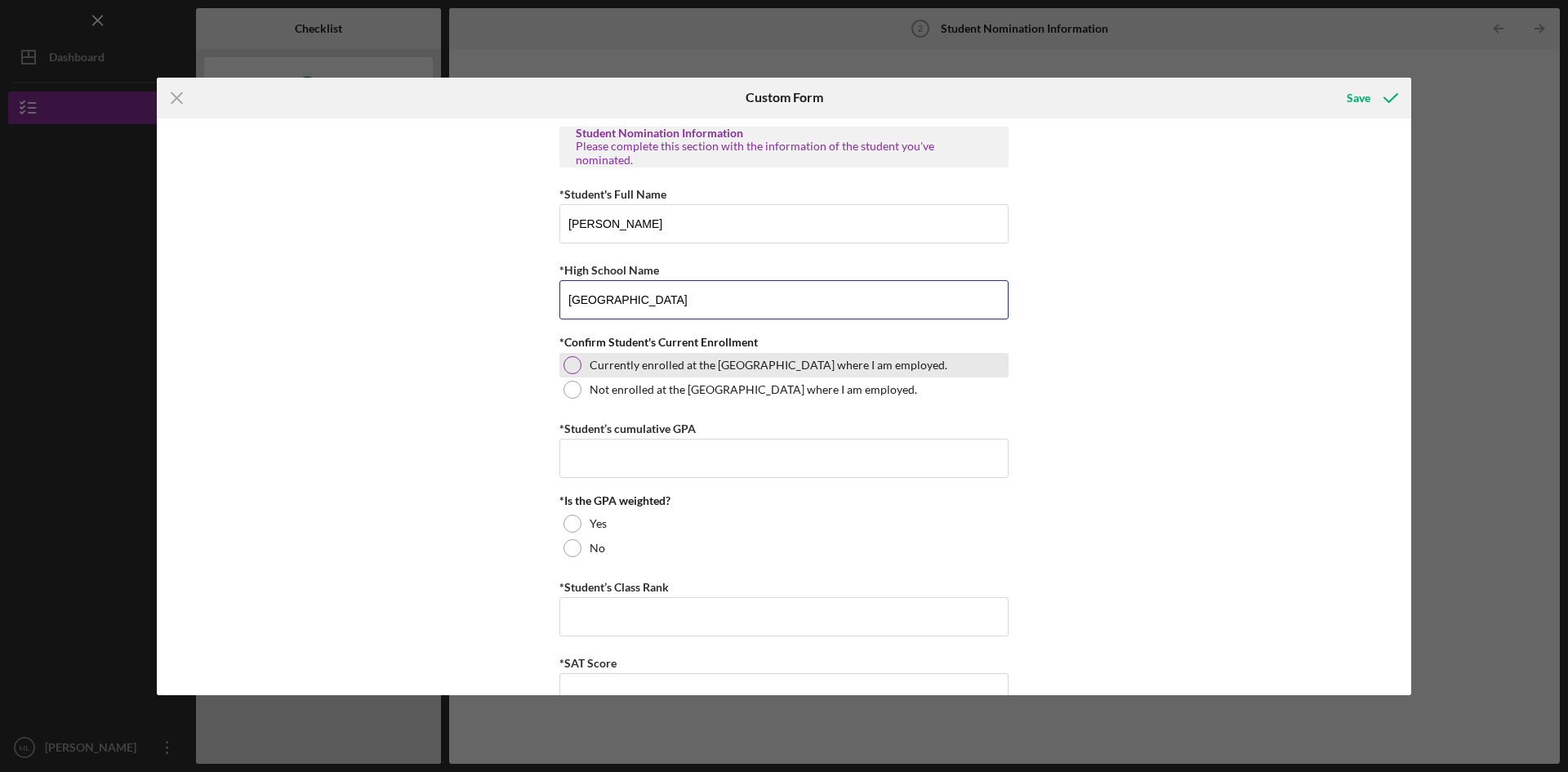
type input "Fitchburg High School"
click at [617, 371] on div "Currently enrolled at the high school where I am employed." at bounding box center [784, 365] width 450 height 24
click at [661, 450] on input "*Student’s cumulative GPA" at bounding box center [784, 458] width 450 height 39
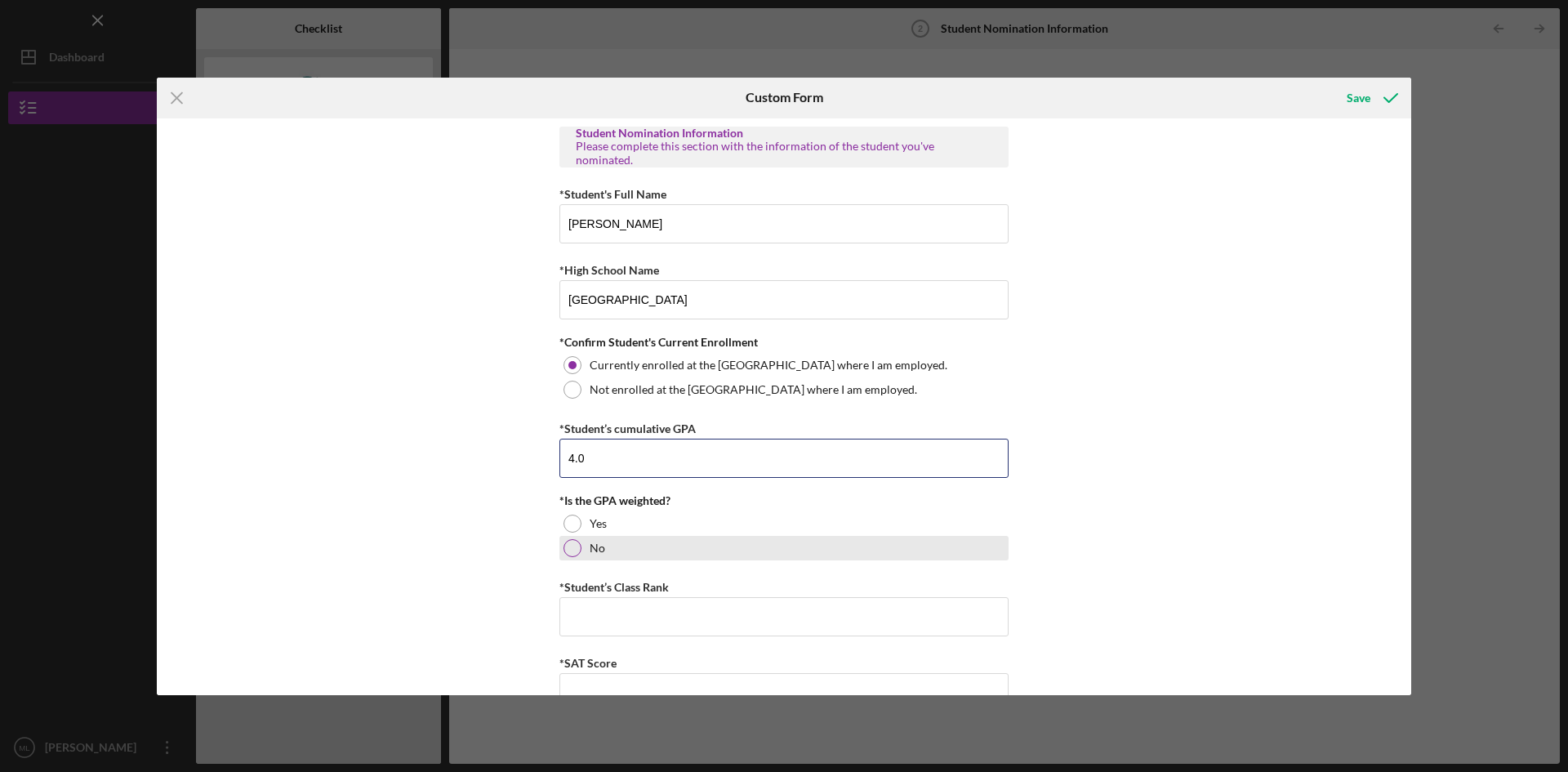
type input "4.0"
click at [598, 549] on label "No" at bounding box center [597, 548] width 15 height 13
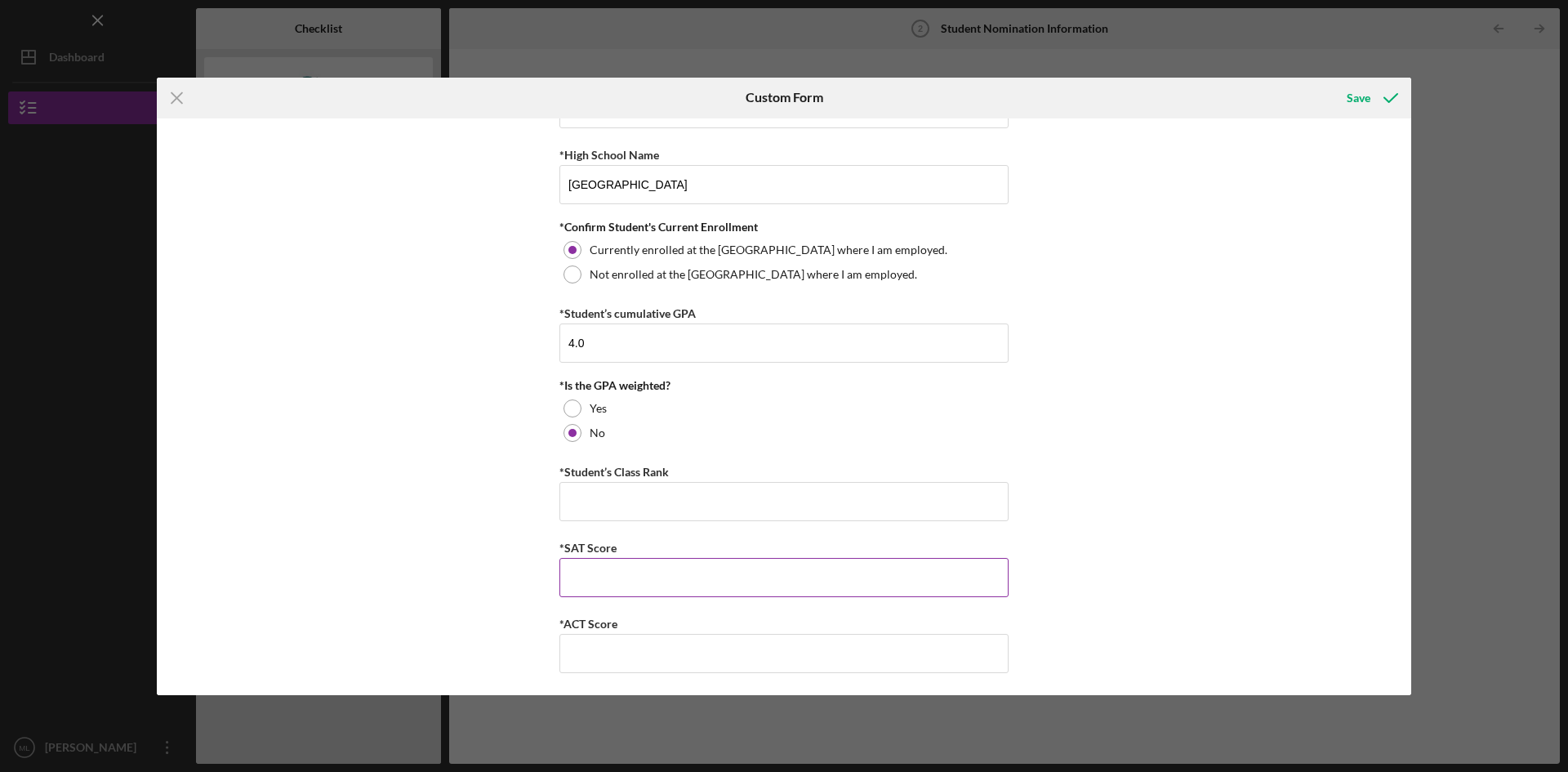
scroll to position [118, 0]
click at [623, 506] on input "*Student’s Class Rank" at bounding box center [784, 499] width 450 height 39
type input "10"
click at [613, 568] on input "*SAT Score" at bounding box center [784, 575] width 450 height 39
type input "1300"
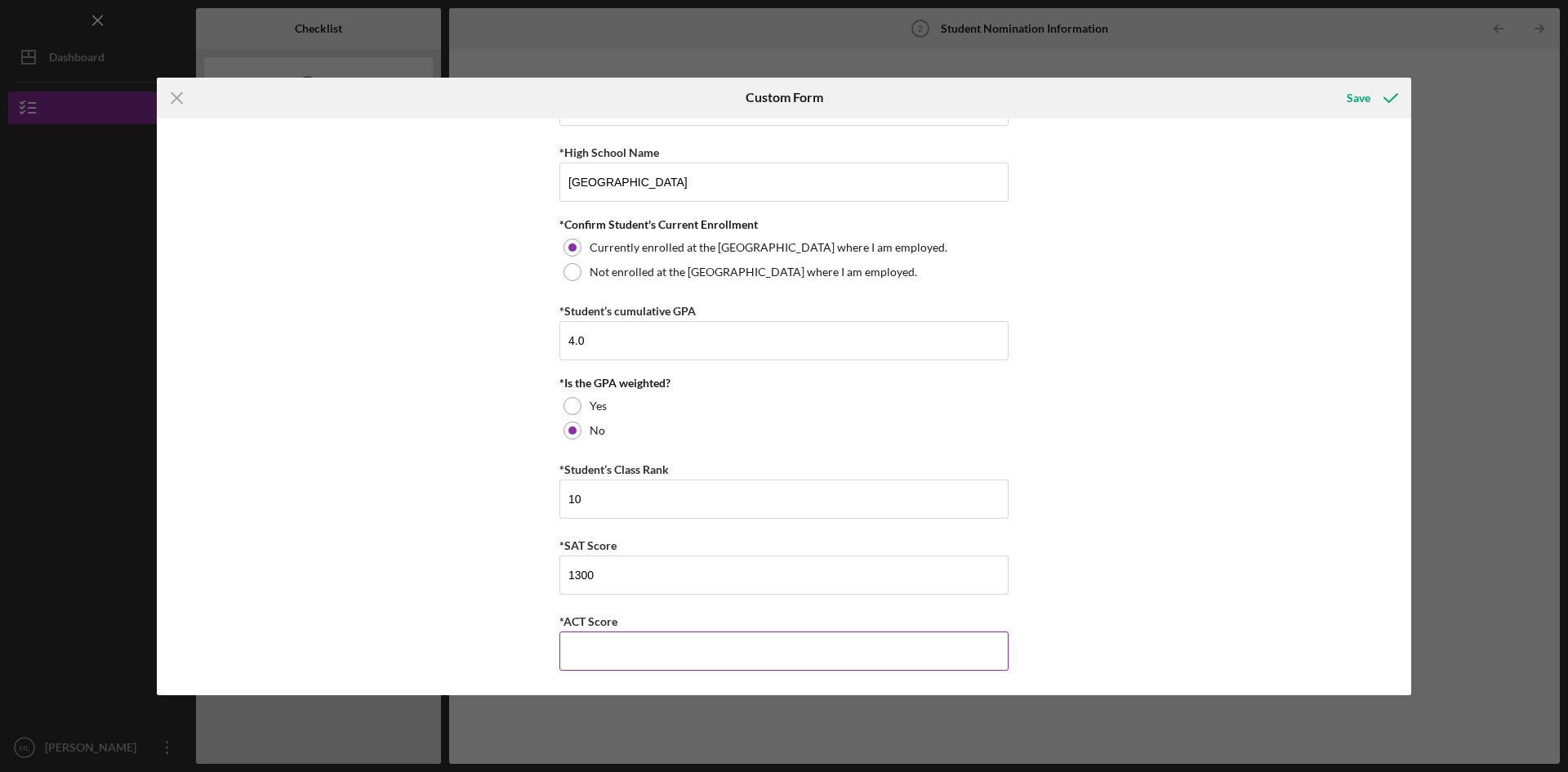
click at [638, 649] on input "*ACT Score" at bounding box center [784, 650] width 450 height 39
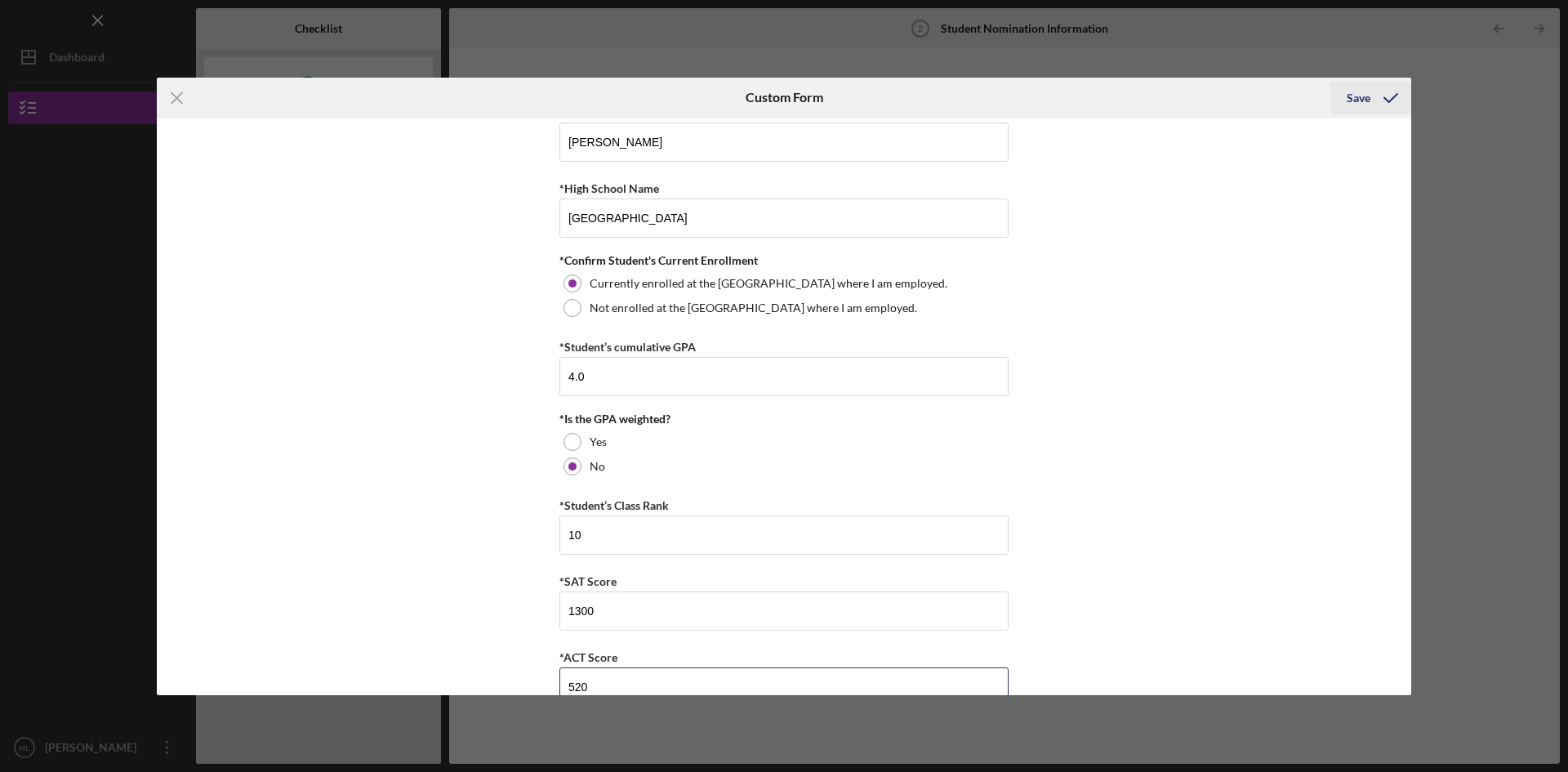
type input "520"
click at [1362, 97] on div "Save" at bounding box center [1359, 97] width 24 height 33
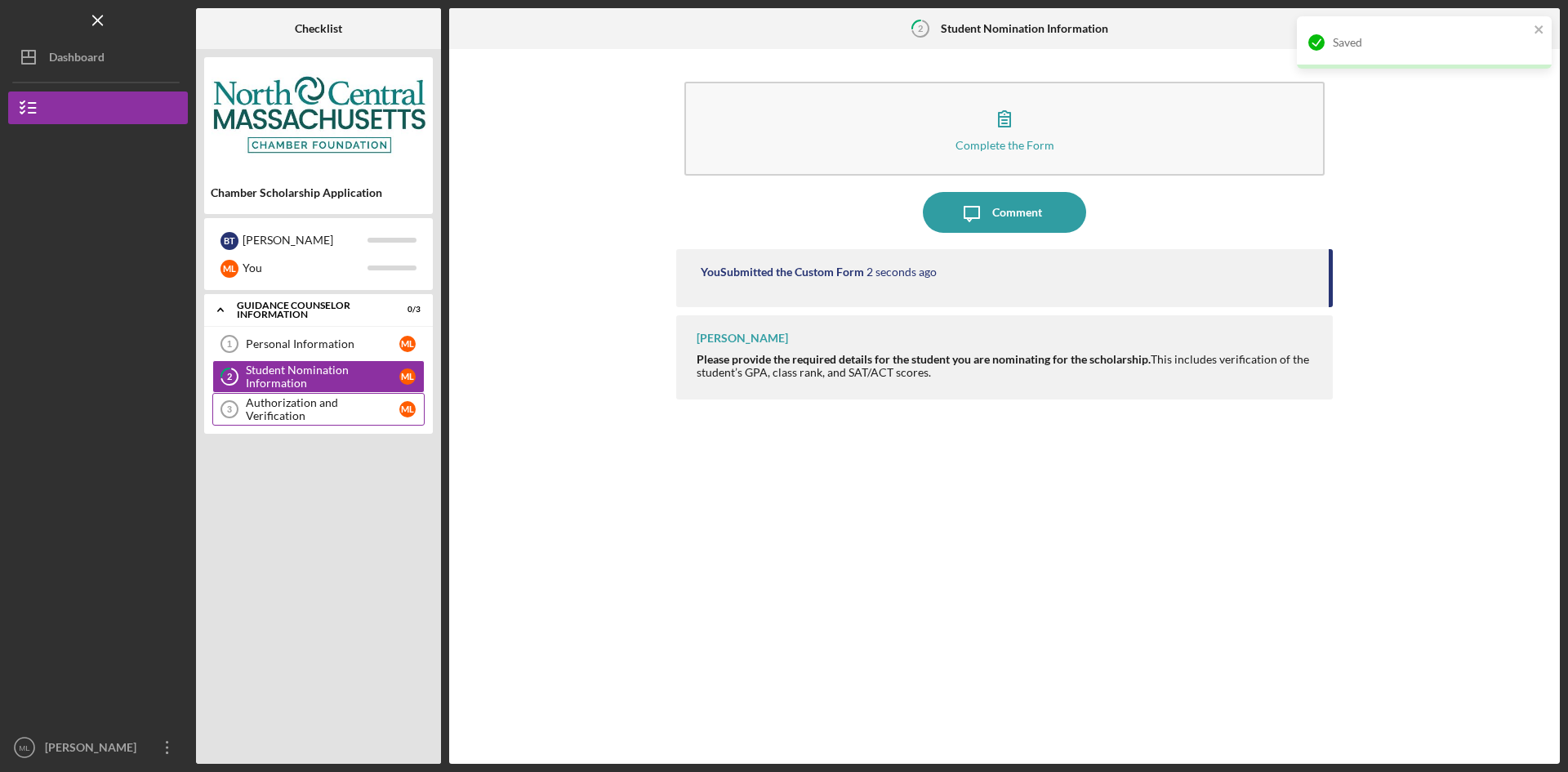
click at [255, 409] on div "Authorization and Verification" at bounding box center [323, 408] width 154 height 26
